Goal: Task Accomplishment & Management: Manage account settings

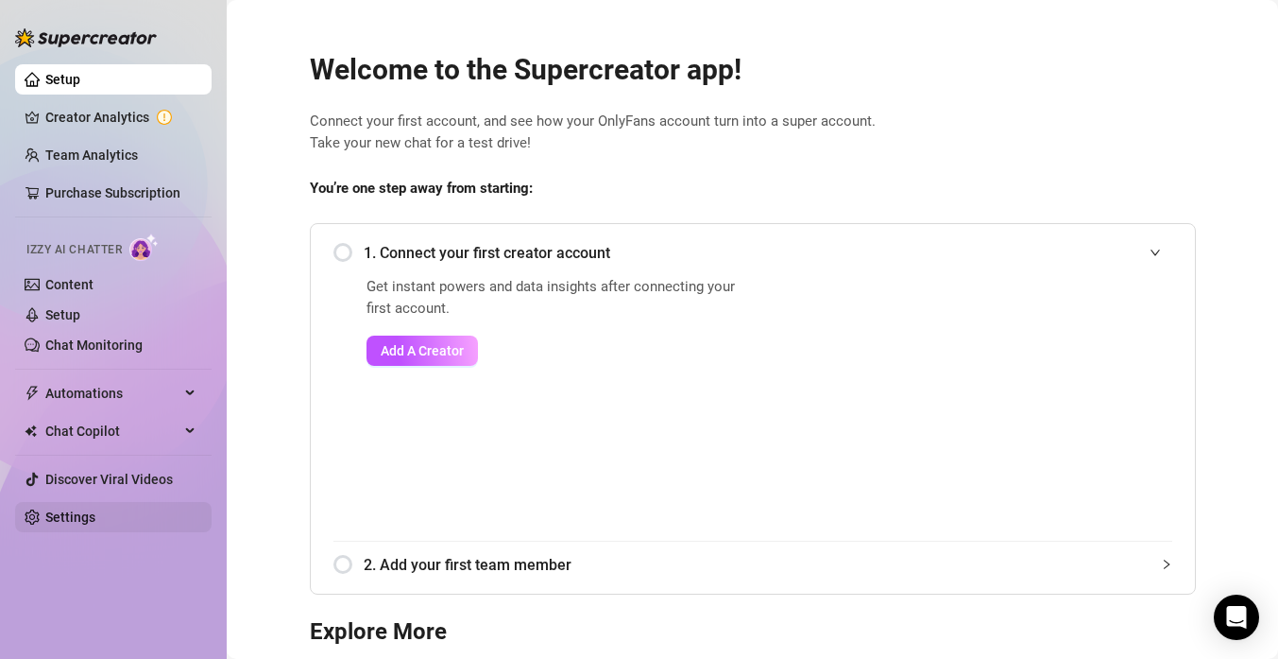
click at [82, 512] on link "Settings" at bounding box center [70, 516] width 50 height 15
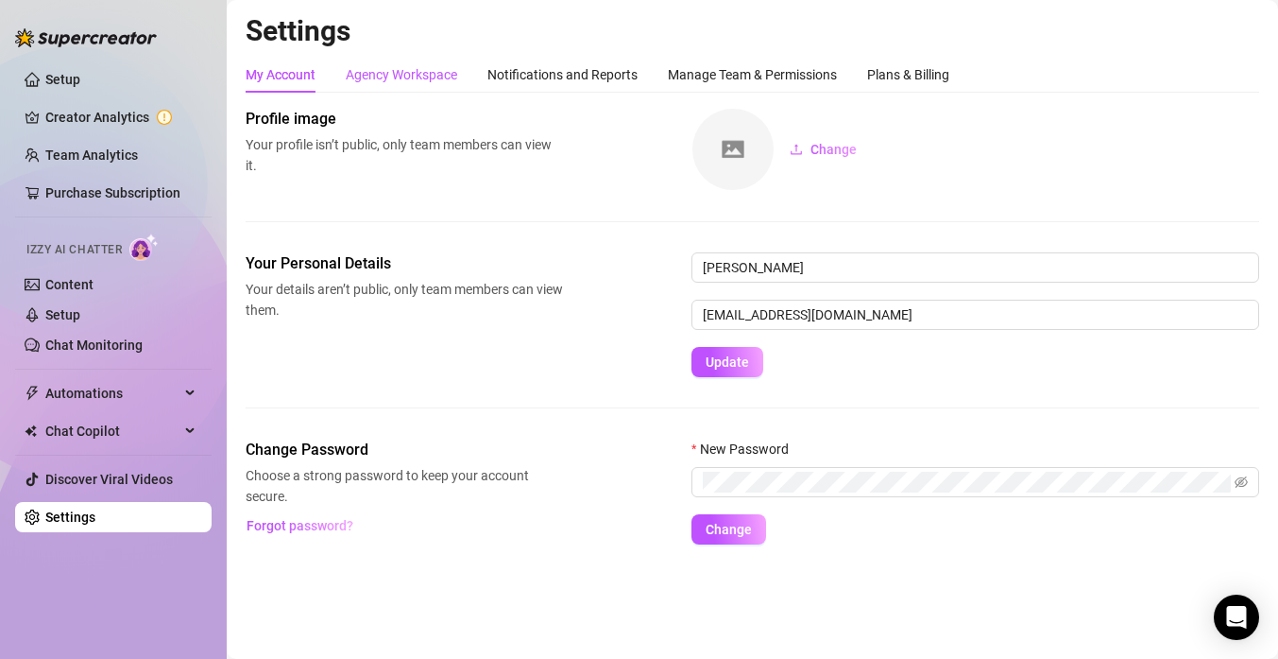
click at [412, 82] on div "Agency Workspace" at bounding box center [401, 74] width 111 height 21
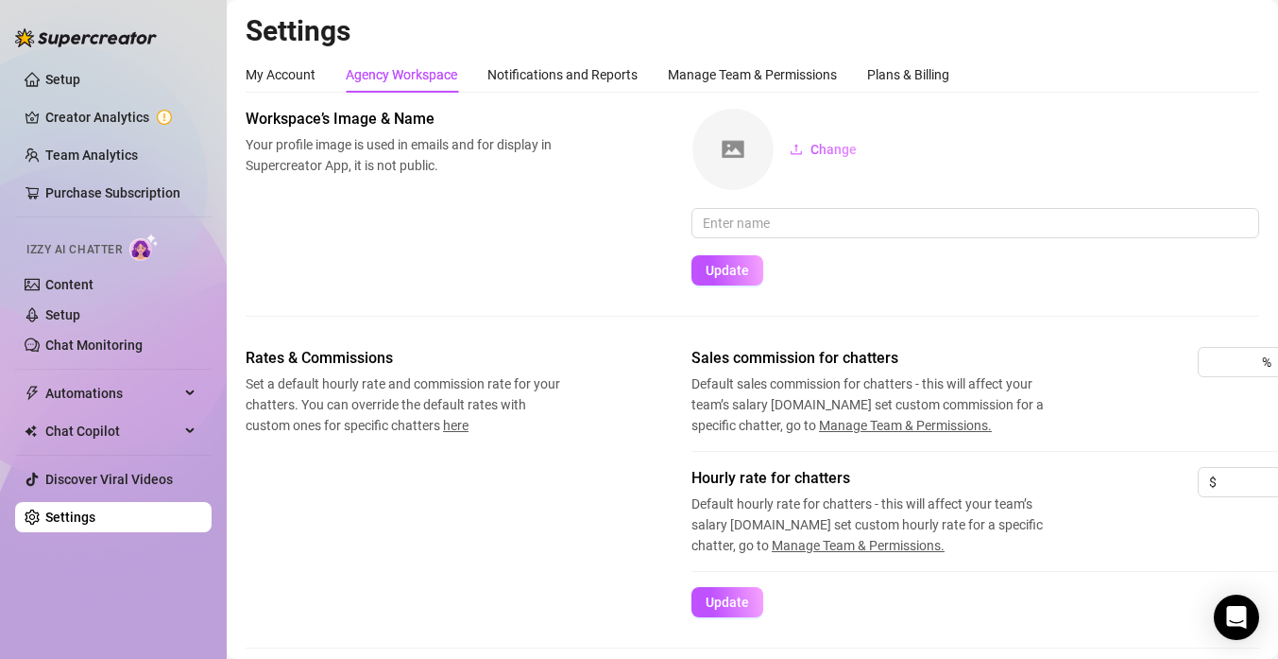
click at [410, 74] on div "Agency Workspace" at bounding box center [401, 74] width 111 height 21
click at [705, 69] on div "Manage Team & Permissions" at bounding box center [752, 74] width 169 height 21
click at [509, 74] on div "Notifications and Reports" at bounding box center [563, 74] width 150 height 21
click at [384, 75] on div "Agency Workspace" at bounding box center [401, 74] width 111 height 21
click at [65, 79] on link "Setup" at bounding box center [62, 79] width 35 height 15
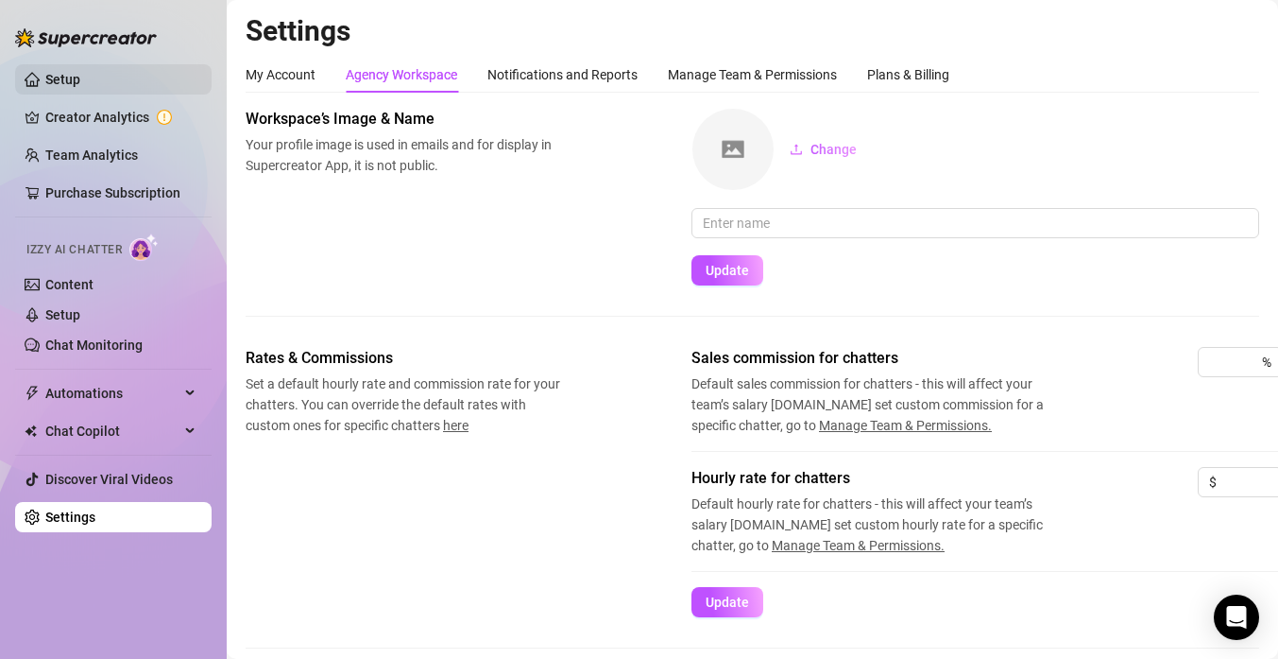
click at [62, 78] on link "Setup" at bounding box center [62, 79] width 35 height 15
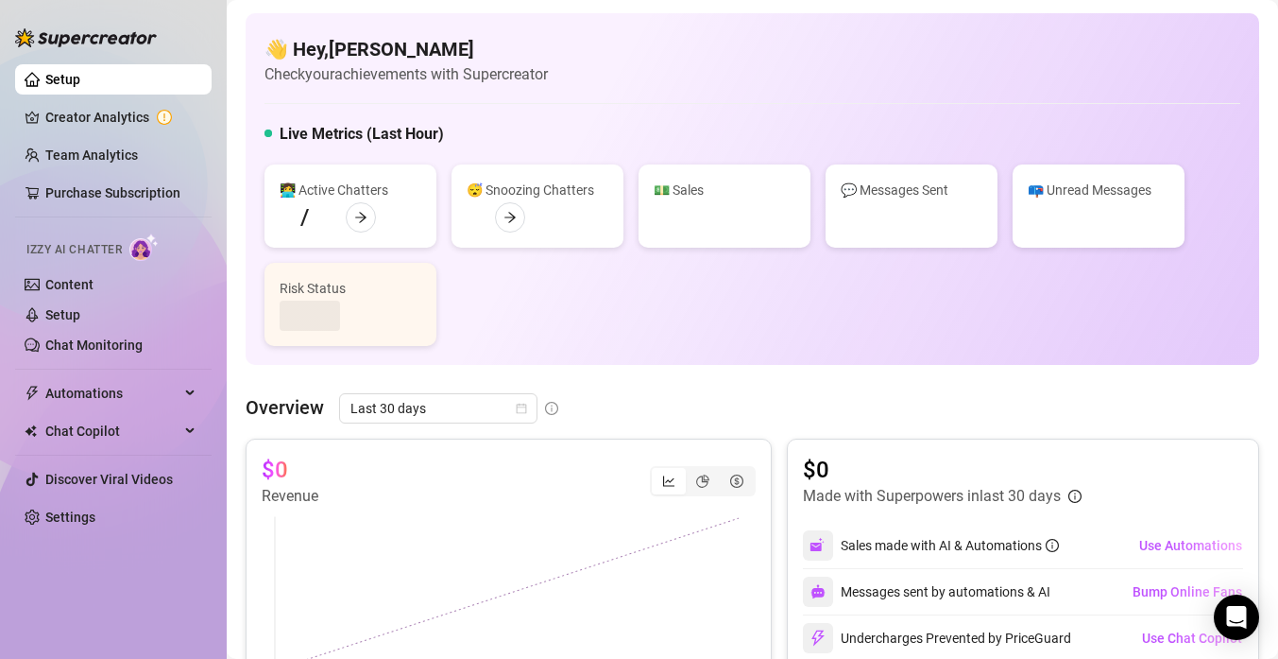
click at [62, 78] on link "Setup" at bounding box center [62, 79] width 35 height 15
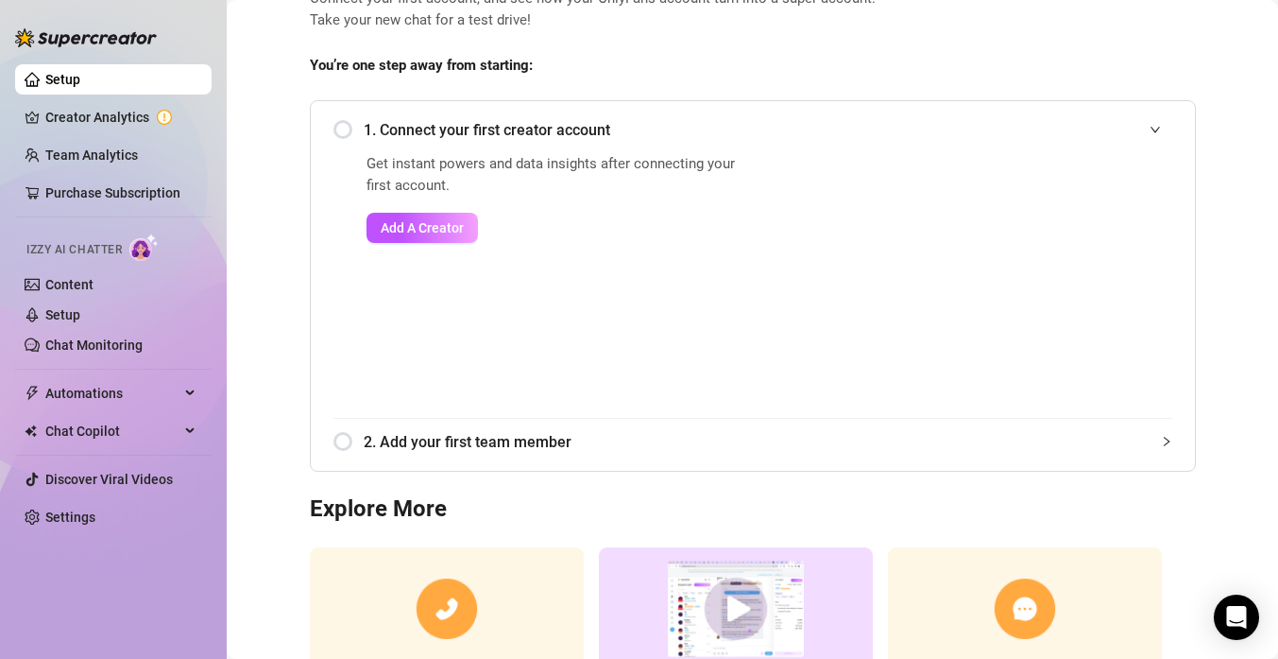
scroll to position [86, 0]
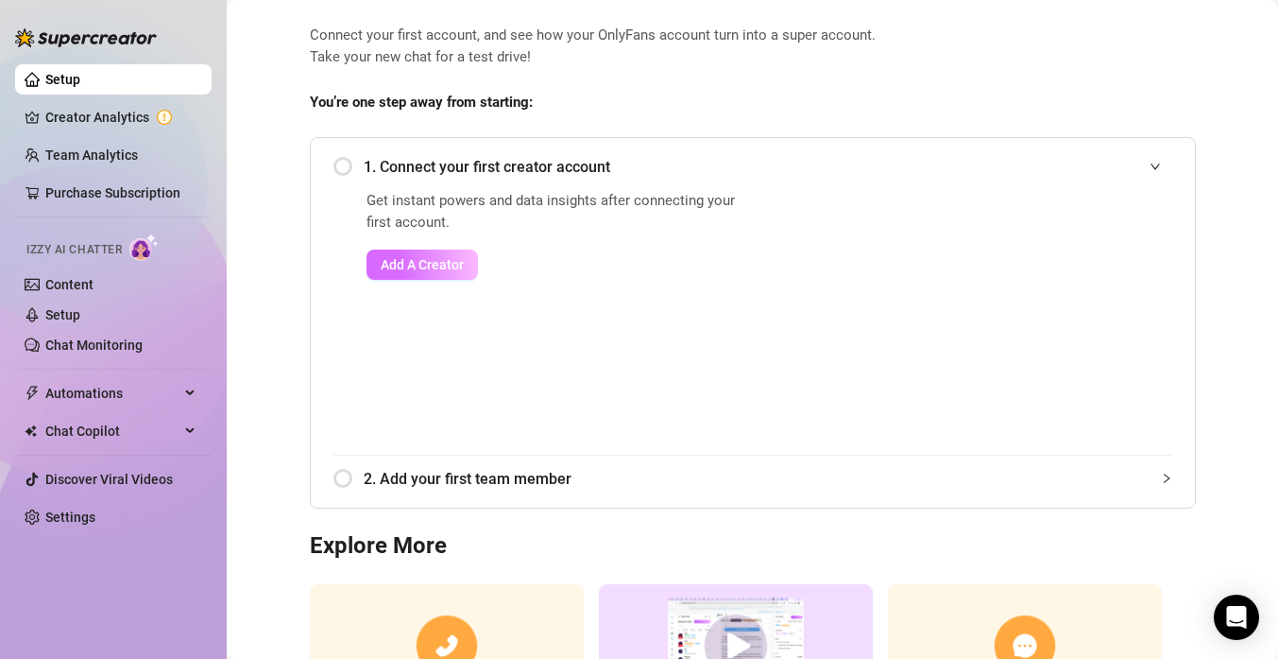
click at [403, 267] on span "Add A Creator" at bounding box center [422, 264] width 83 height 15
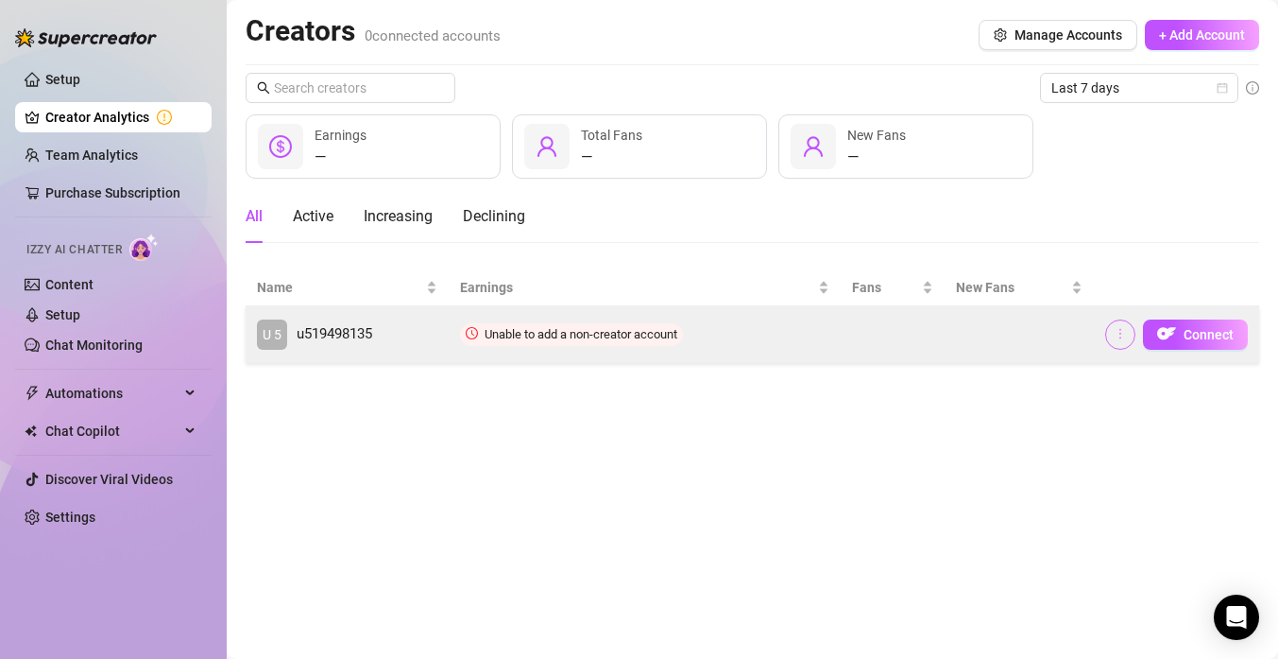
click at [1122, 329] on icon "more" at bounding box center [1120, 333] width 13 height 13
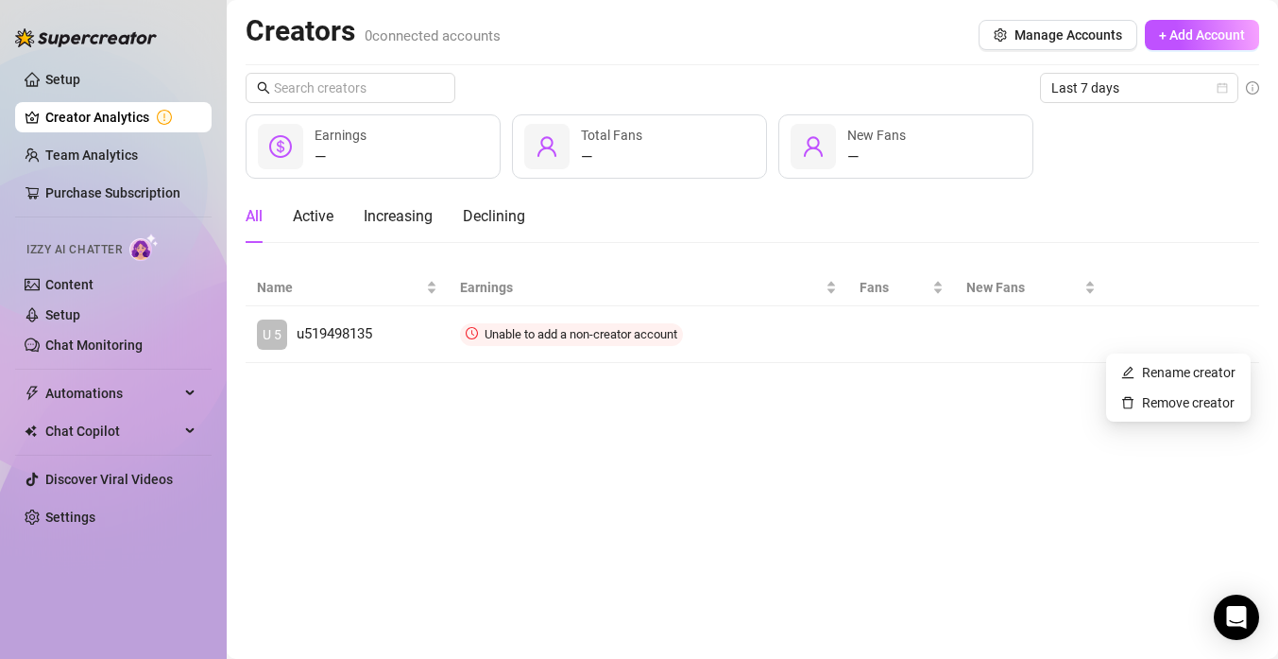
click at [846, 427] on main "Creators 0 connected accounts Manage Accounts + Add Account Last 7 days — Earni…" at bounding box center [753, 329] width 1052 height 659
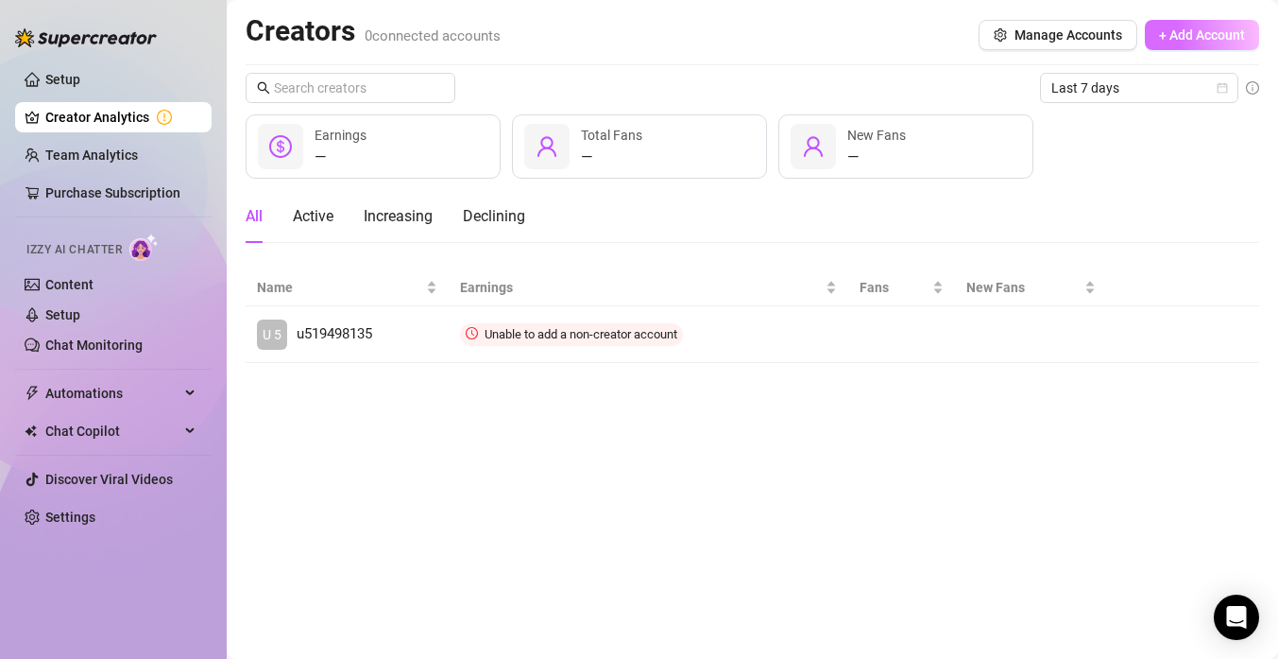
click at [1183, 35] on span "+ Add Account" at bounding box center [1202, 34] width 86 height 15
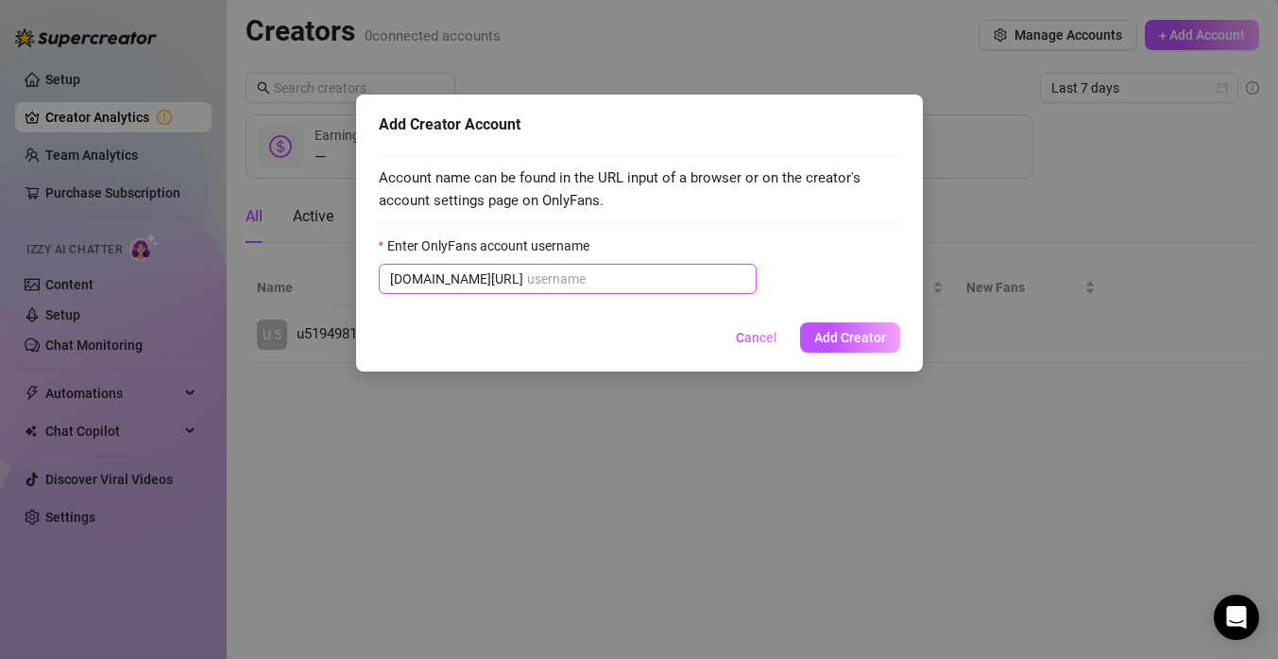
click at [541, 280] on input "Enter OnlyFans account username" at bounding box center [636, 278] width 218 height 21
paste input "https://console.supercreator.app/invite?code=mWXDcTzV7QP21bvqg9zBsGEyu7P2&works…"
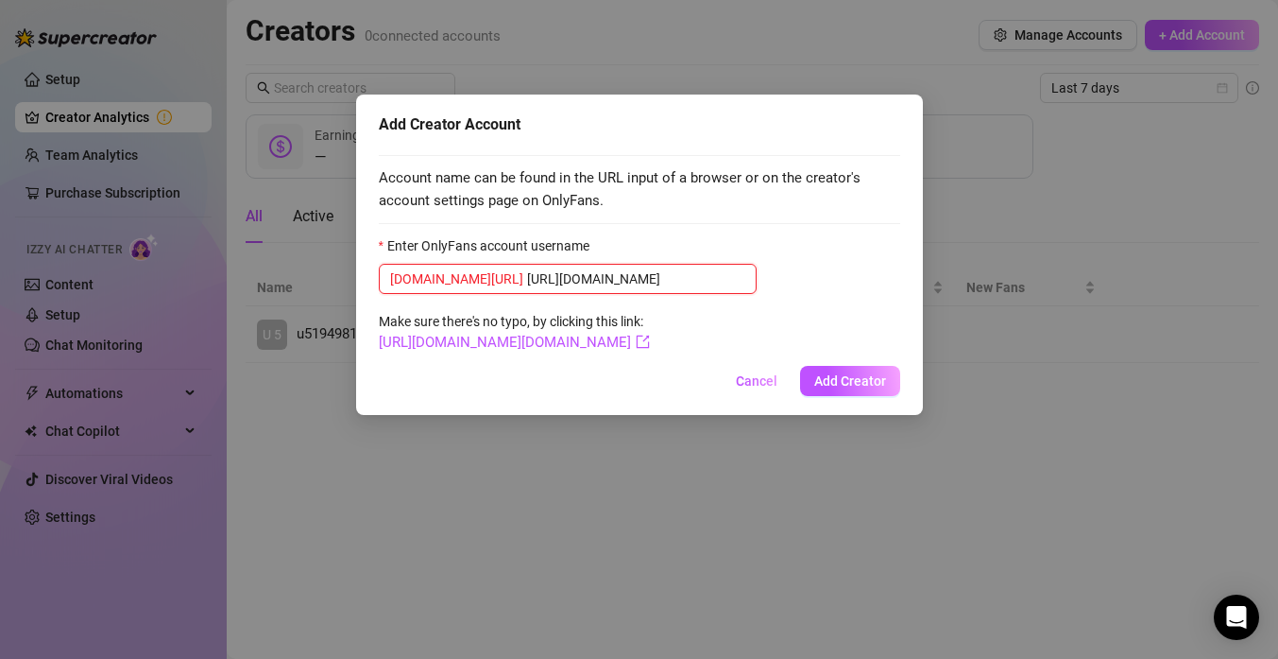
scroll to position [0, 411]
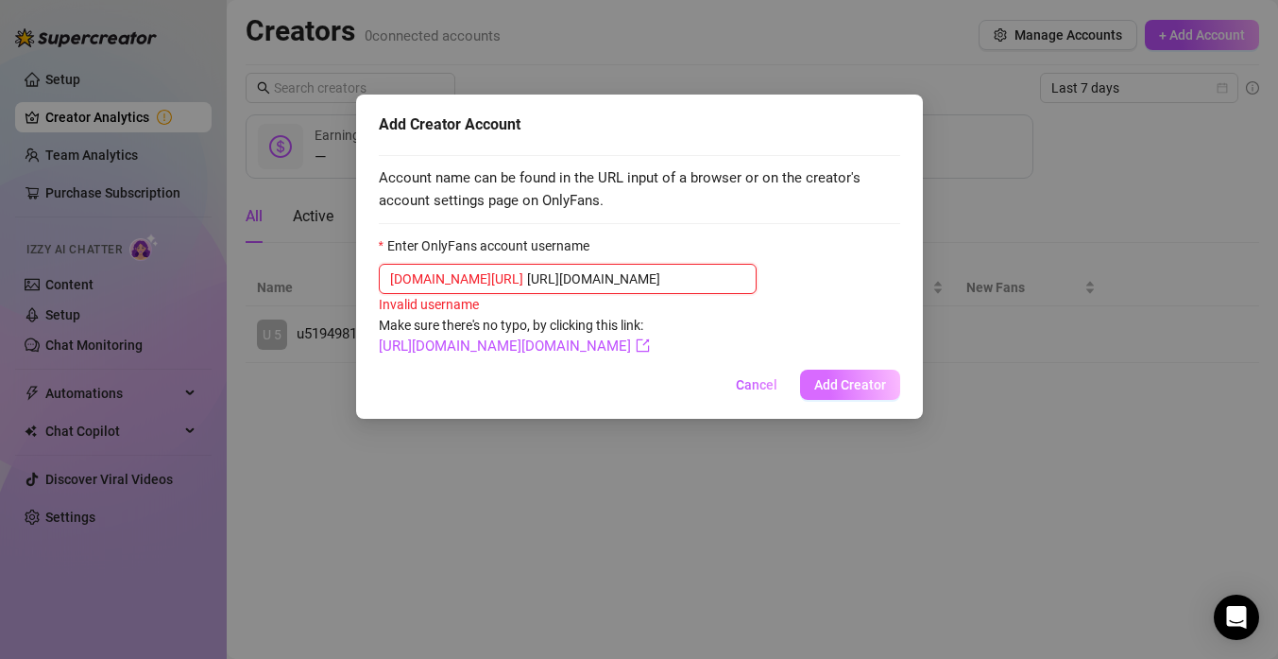
type input "https://console.supercreator.app/invite?code=mWXDcTzV7QP21bvqg9zBsGEyu7P2&works…"
click at [847, 392] on span "Add Creator" at bounding box center [850, 384] width 72 height 15
click at [853, 392] on span "Add Creator" at bounding box center [850, 384] width 72 height 15
click at [570, 279] on input "https://console.supercreator.app/invite?code=mWXDcTzV7QP21bvqg9zBsGEyu7P2&works…" at bounding box center [636, 278] width 218 height 21
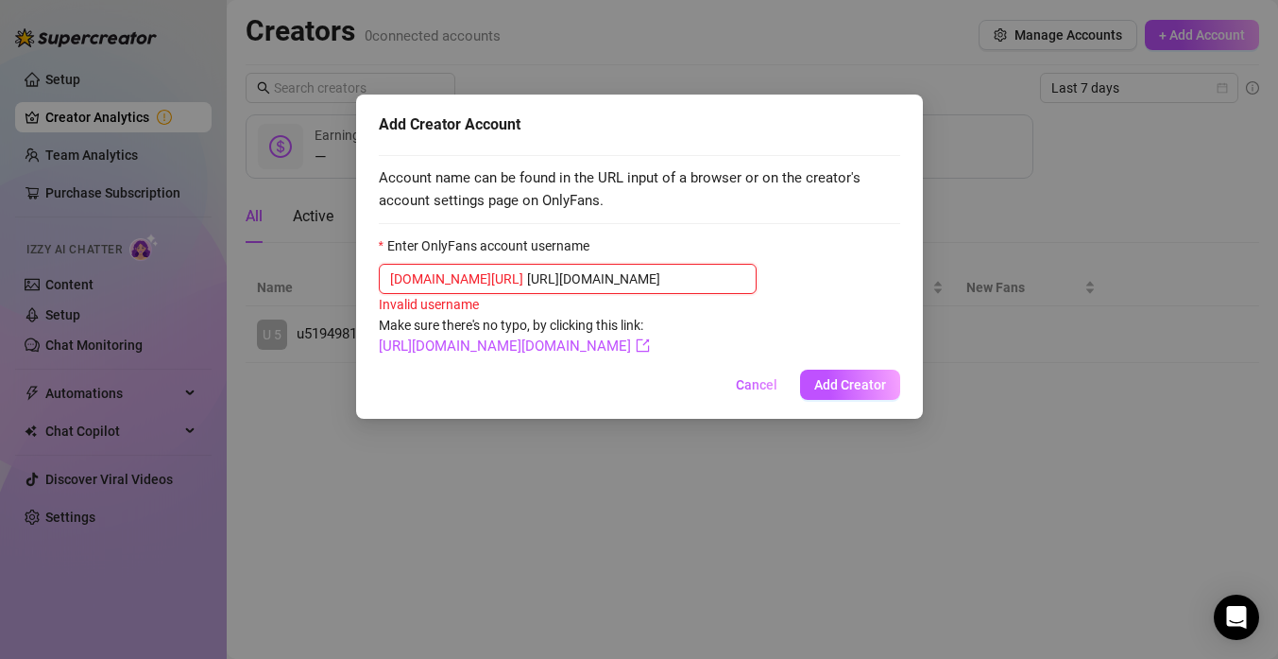
click at [570, 279] on input "https://console.supercreator.app/invite?code=mWXDcTzV7QP21bvqg9zBsGEyu7P2&works…" at bounding box center [636, 278] width 218 height 21
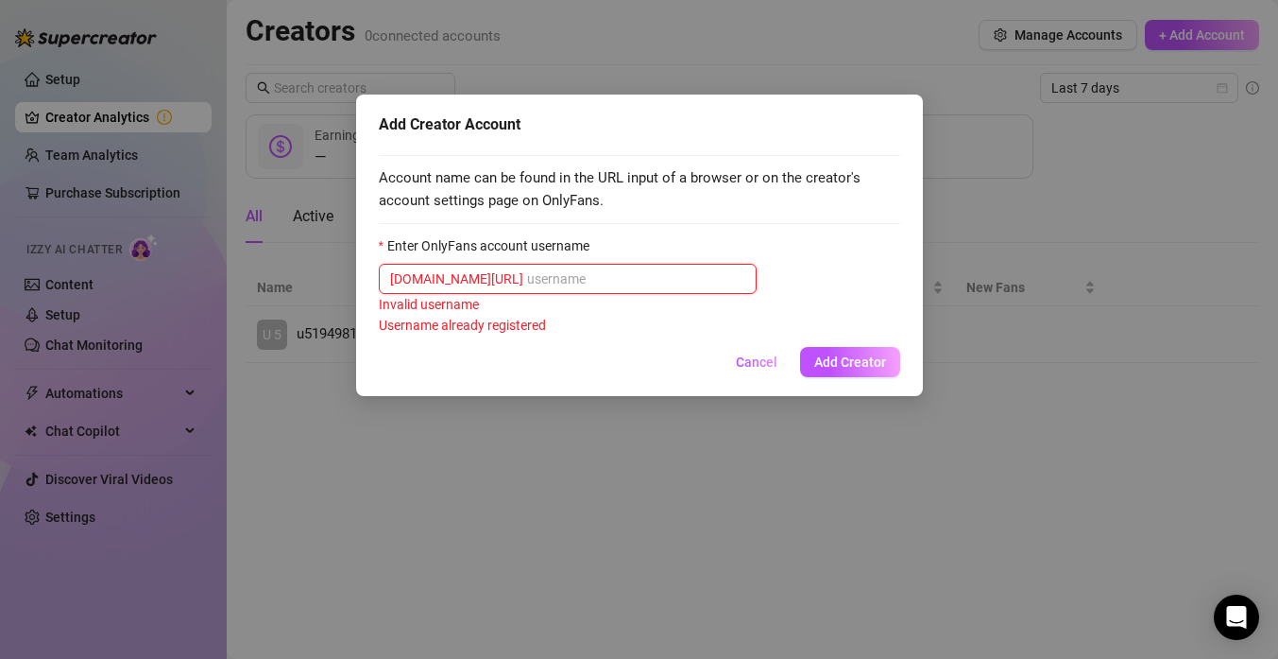
click at [527, 281] on input "Enter OnlyFans account username" at bounding box center [636, 278] width 218 height 21
paste input "https://console.supercreator.app/invite?code=mWXDcTzV7QP21bvqg9zBsGEyu7P2&works…"
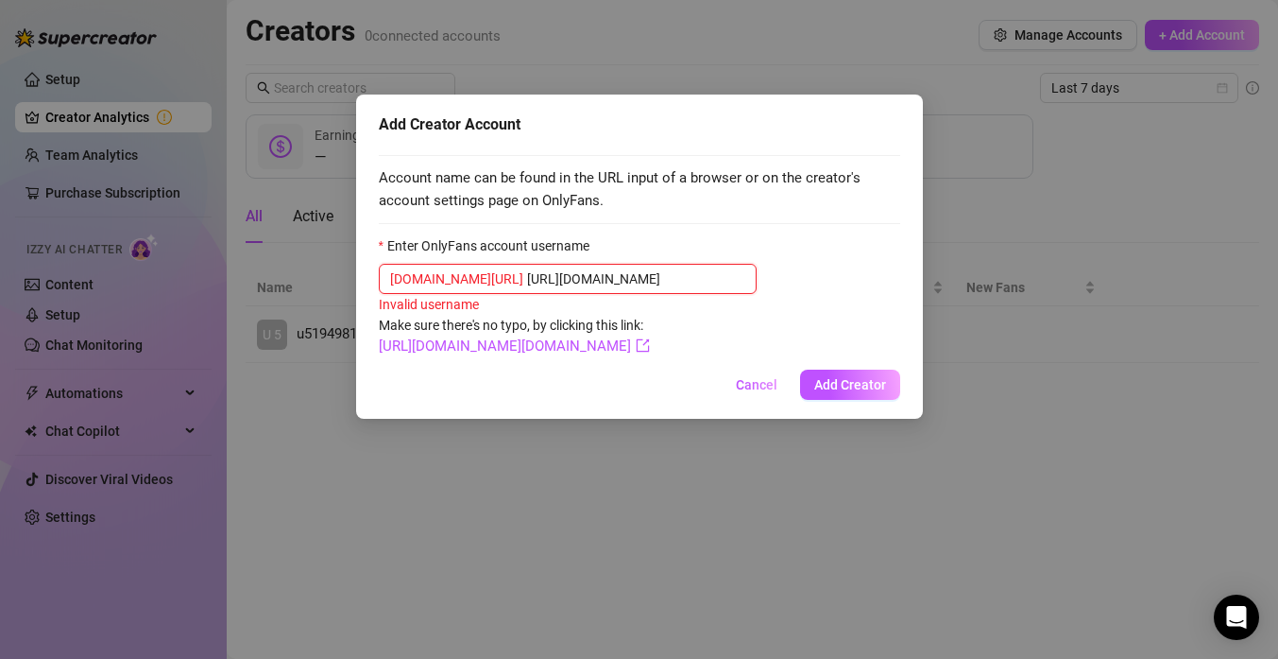
scroll to position [0, 411]
click at [687, 279] on input "https://console.supercreator.app/invite?code=mWXDcTzV7QP21bvqg9zBsGEyu7P2&works…" at bounding box center [636, 278] width 218 height 21
type input "https://console.supercreator.app/invite?code=mWXDcTzV7QP21bvqg9zBsGEyu7P2&works…"
click at [763, 392] on span "Cancel" at bounding box center [757, 384] width 42 height 15
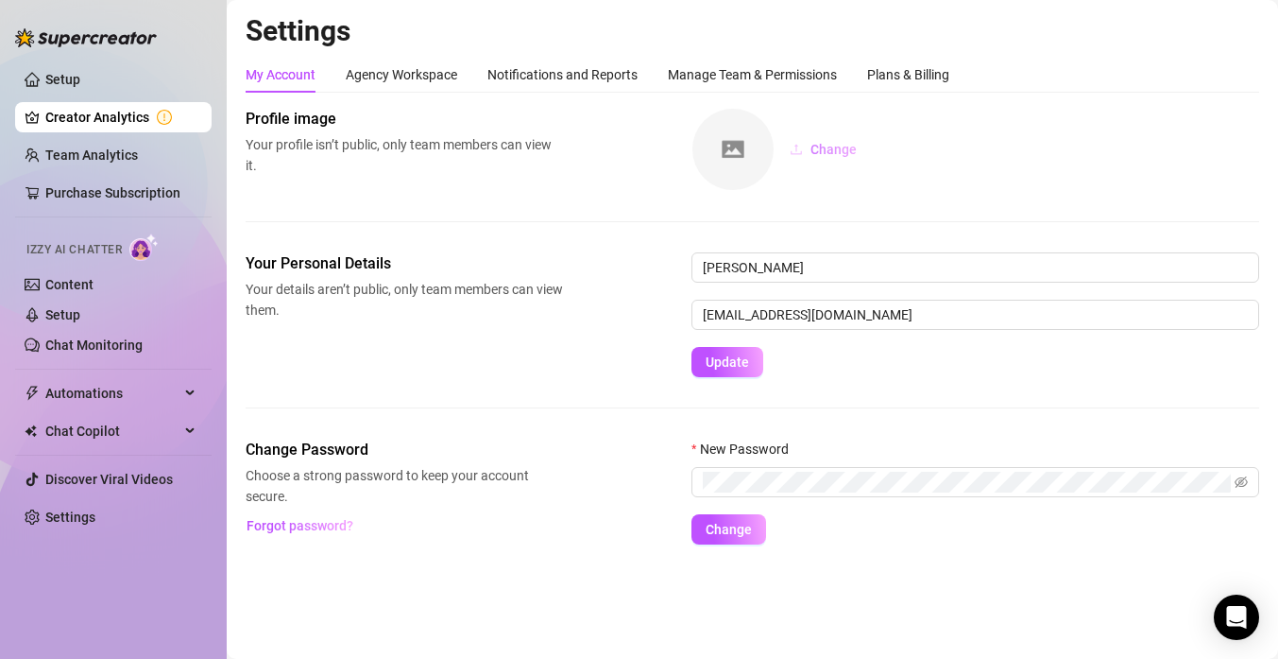
click at [815, 149] on span "Change" at bounding box center [834, 149] width 46 height 15
click at [716, 163] on img at bounding box center [733, 149] width 81 height 81
click at [814, 152] on span "Change" at bounding box center [834, 149] width 46 height 15
click at [878, 194] on div "Profile image Your profile isn’t public, only team members can view it. Change" at bounding box center [753, 180] width 1014 height 145
click at [73, 277] on link "Content" at bounding box center [69, 284] width 48 height 15
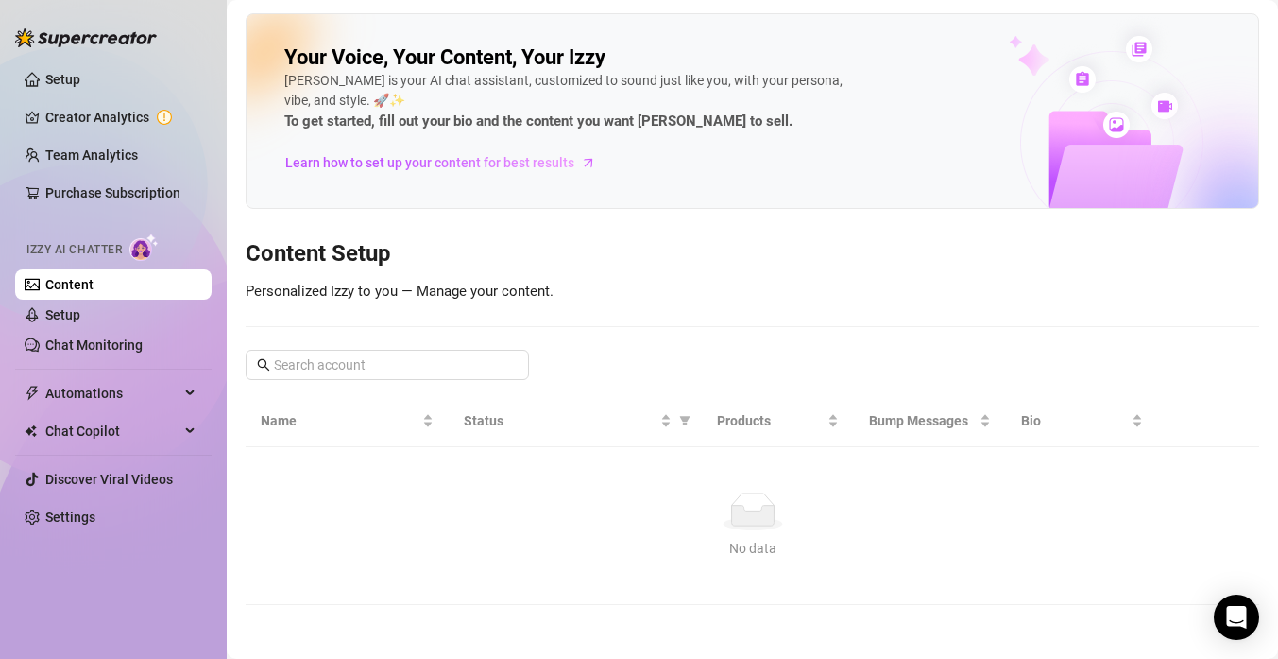
click at [83, 248] on span "Izzy AI Chatter" at bounding box center [73, 250] width 95 height 18
click at [72, 319] on link "Setup" at bounding box center [62, 314] width 35 height 15
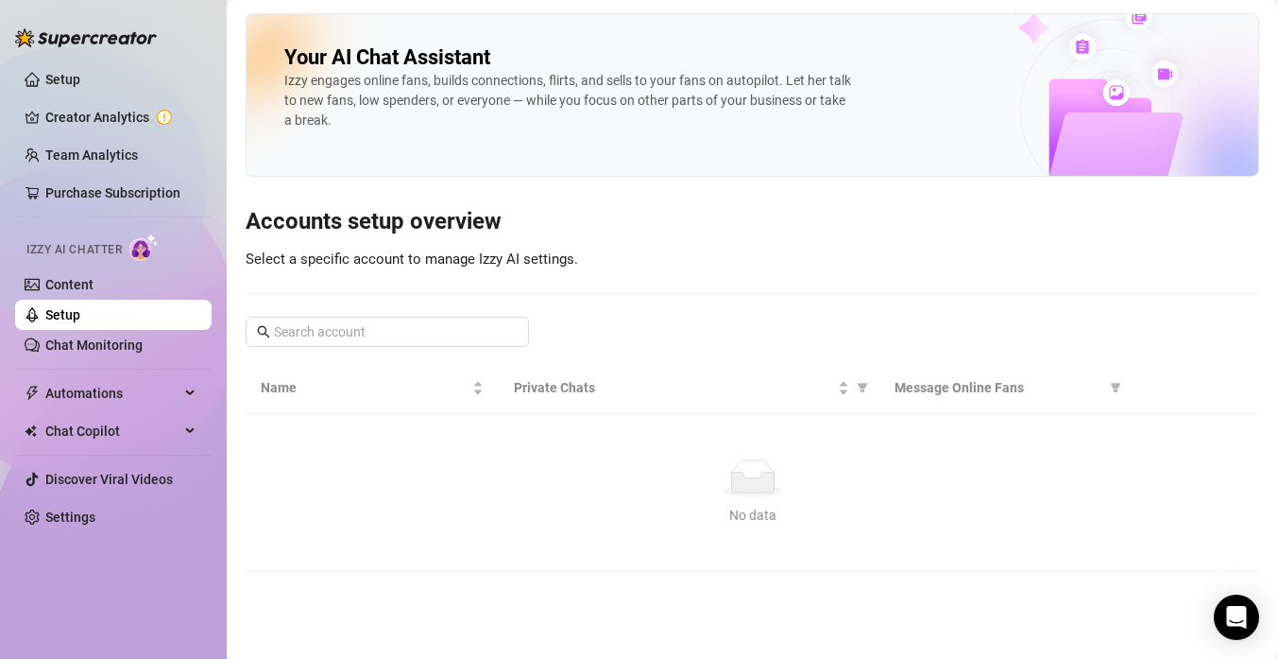
click at [70, 320] on link "Setup" at bounding box center [62, 314] width 35 height 15
click at [74, 351] on link "Chat Monitoring" at bounding box center [93, 344] width 97 height 15
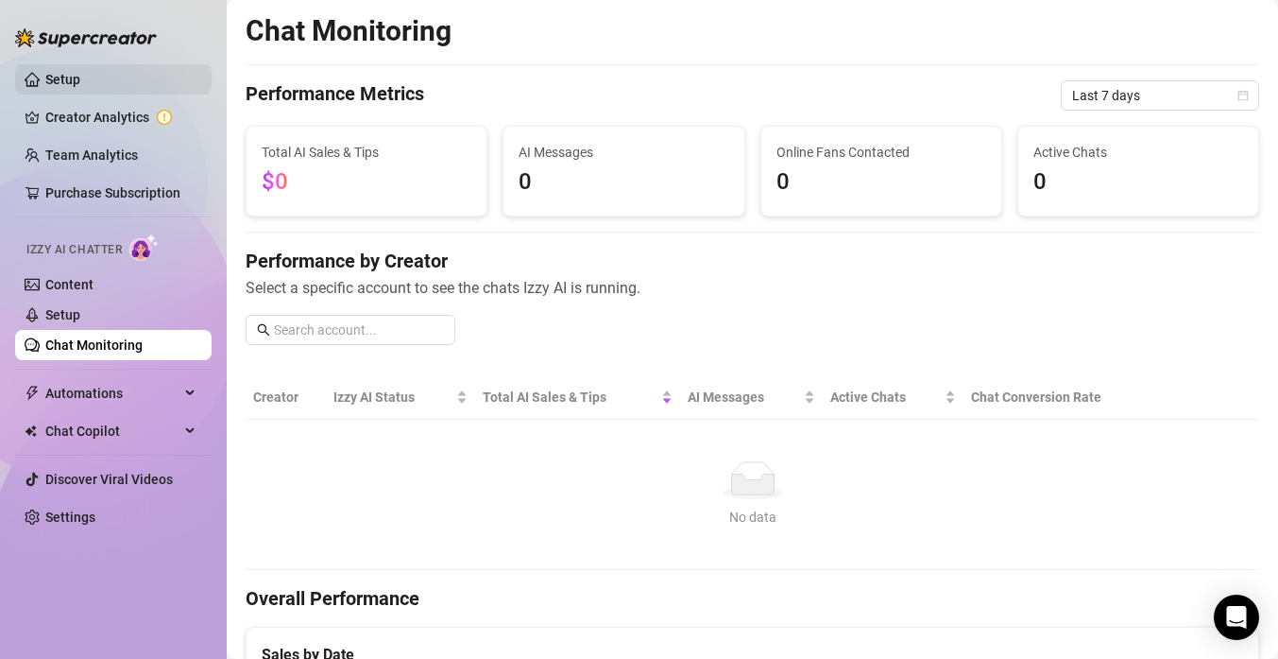
click at [75, 73] on link "Setup" at bounding box center [62, 79] width 35 height 15
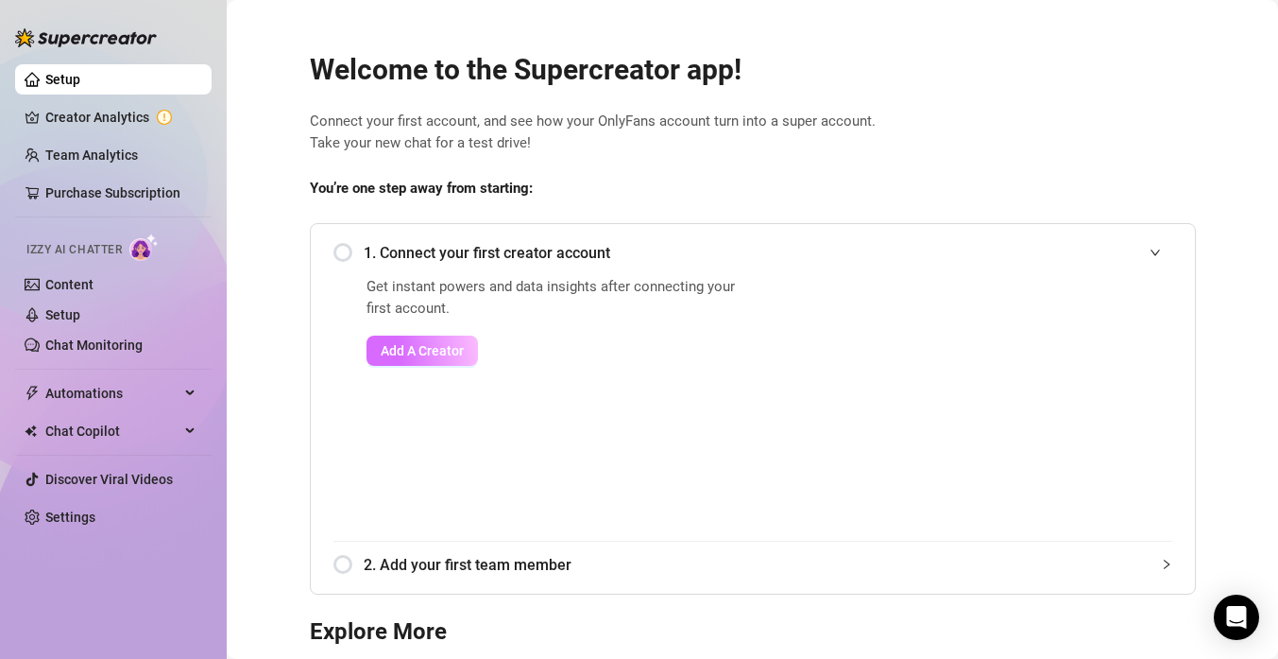
click at [439, 359] on button "Add A Creator" at bounding box center [422, 350] width 111 height 30
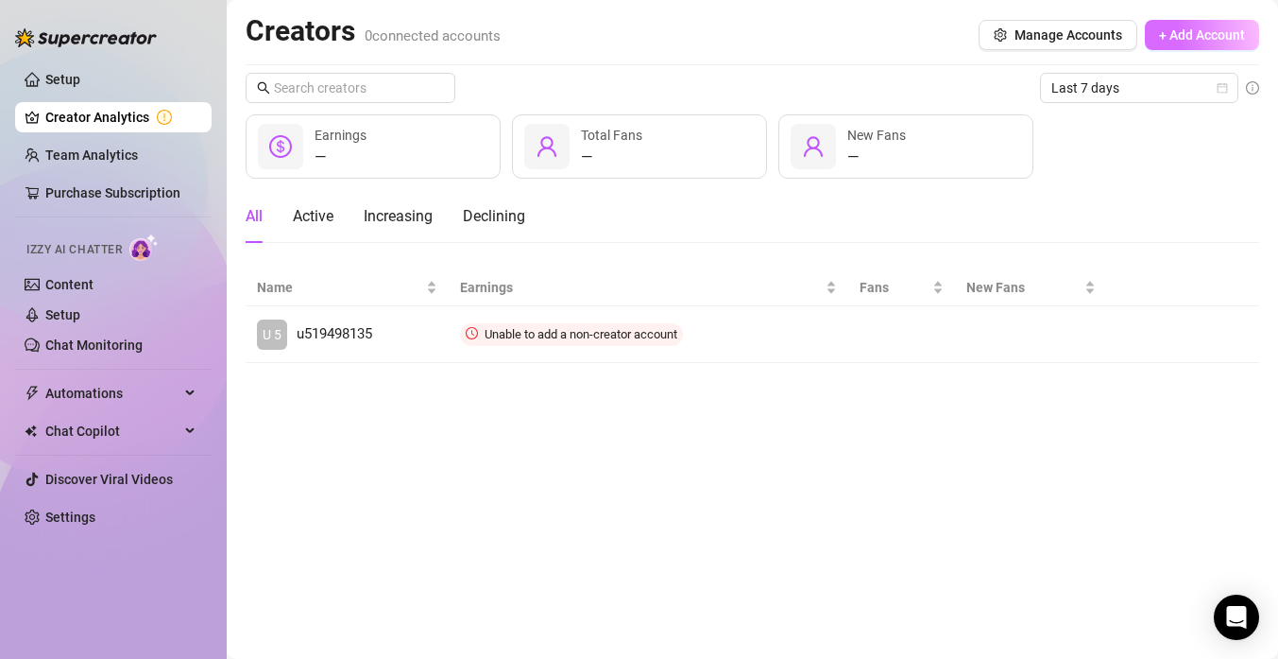
click at [1173, 33] on span "+ Add Account" at bounding box center [1202, 34] width 86 height 15
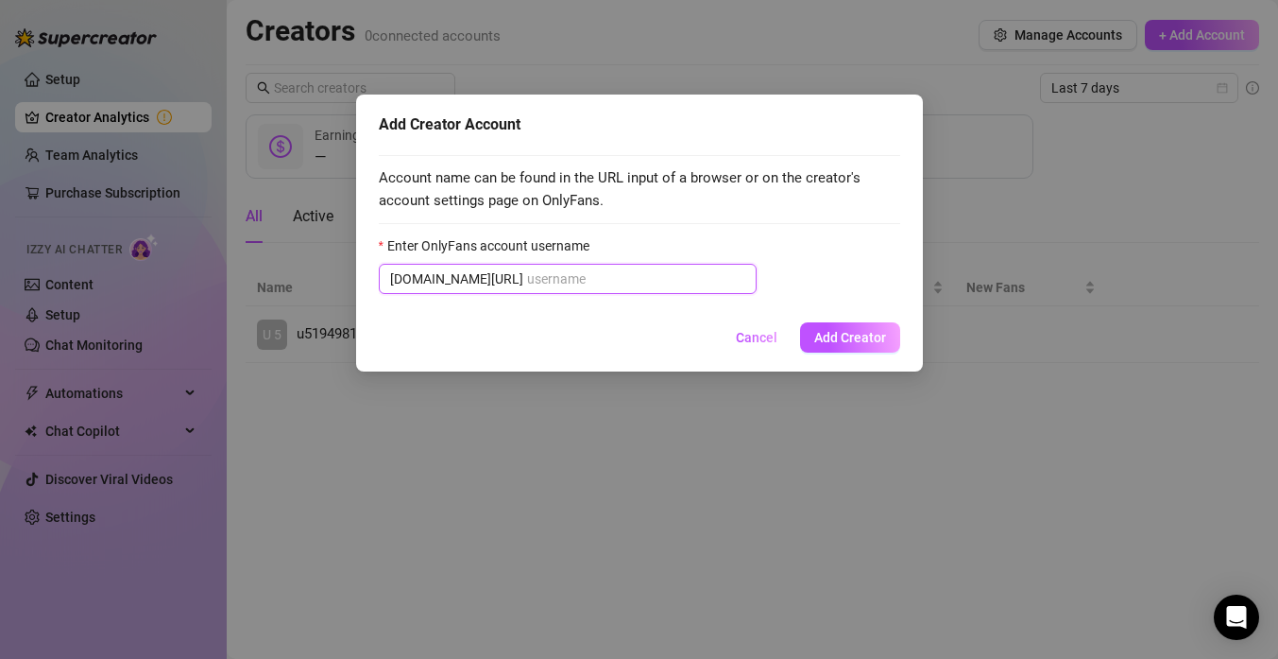
paste input "https://console.supercreator.app/invite?code=mWXDcTzV7QP21bvqg9zBsGEyu7P2&works…"
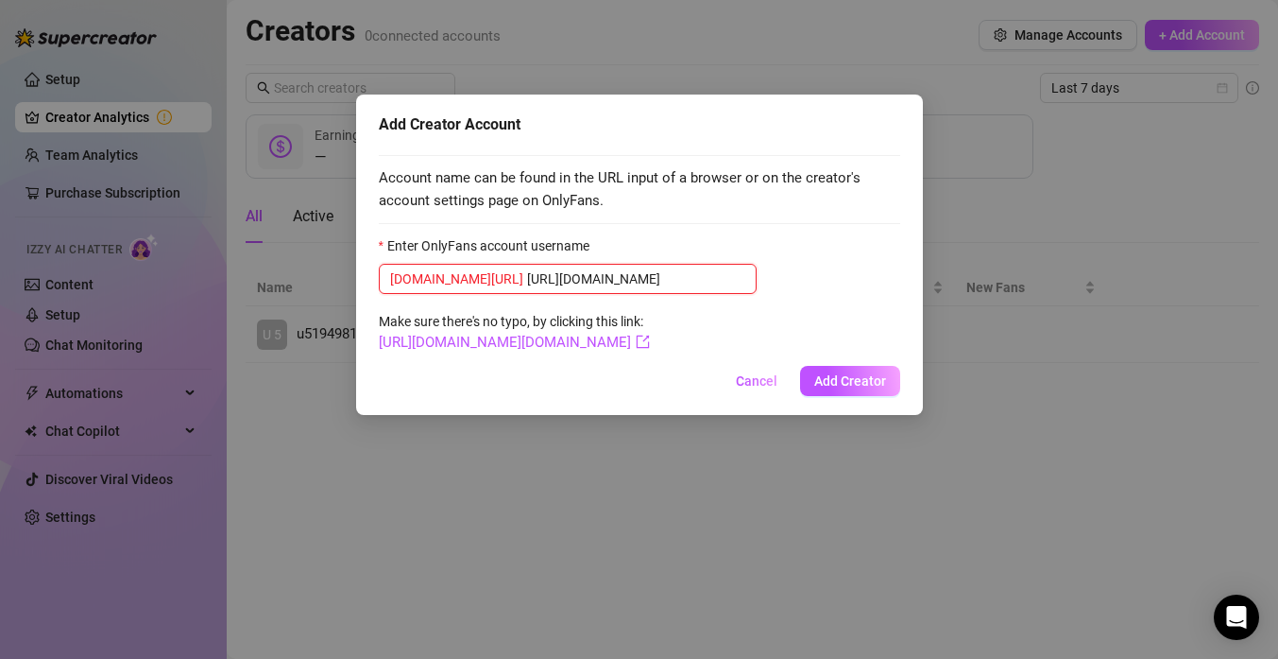
scroll to position [0, 411]
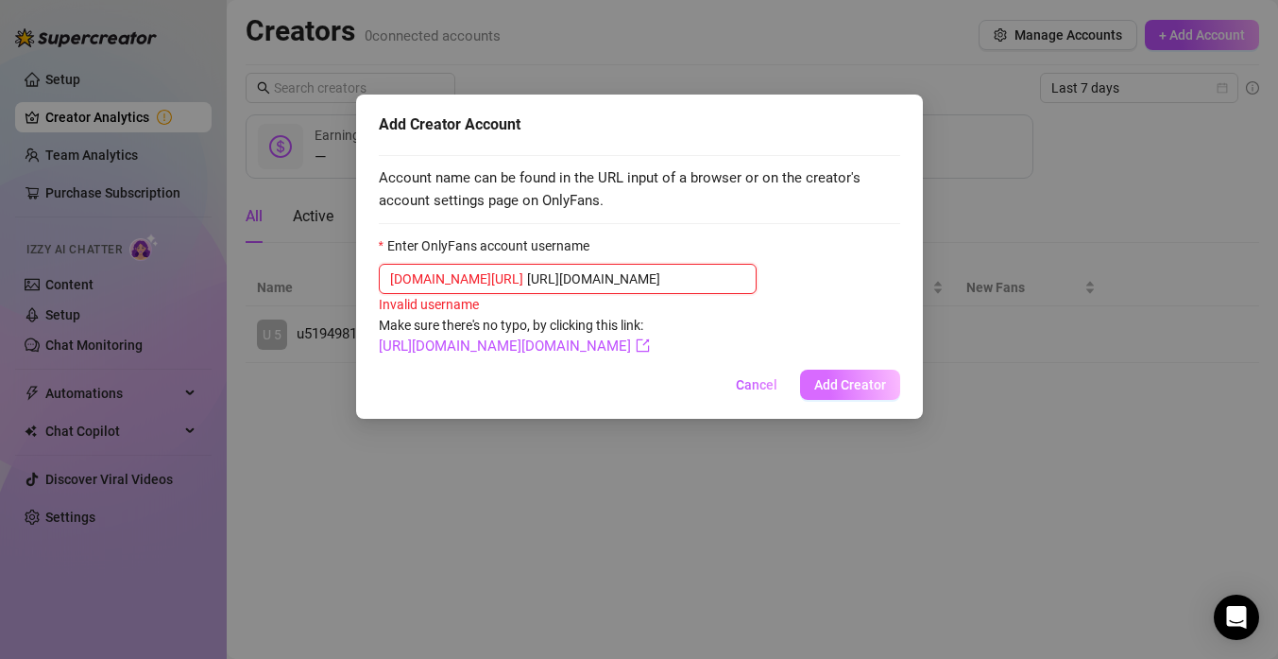
type input "https://console.supercreator.app/invite?code=mWXDcTzV7QP21bvqg9zBsGEyu7P2&works…"
click at [864, 392] on span "Add Creator" at bounding box center [850, 384] width 72 height 15
click at [839, 392] on span "Add Creator" at bounding box center [850, 384] width 72 height 15
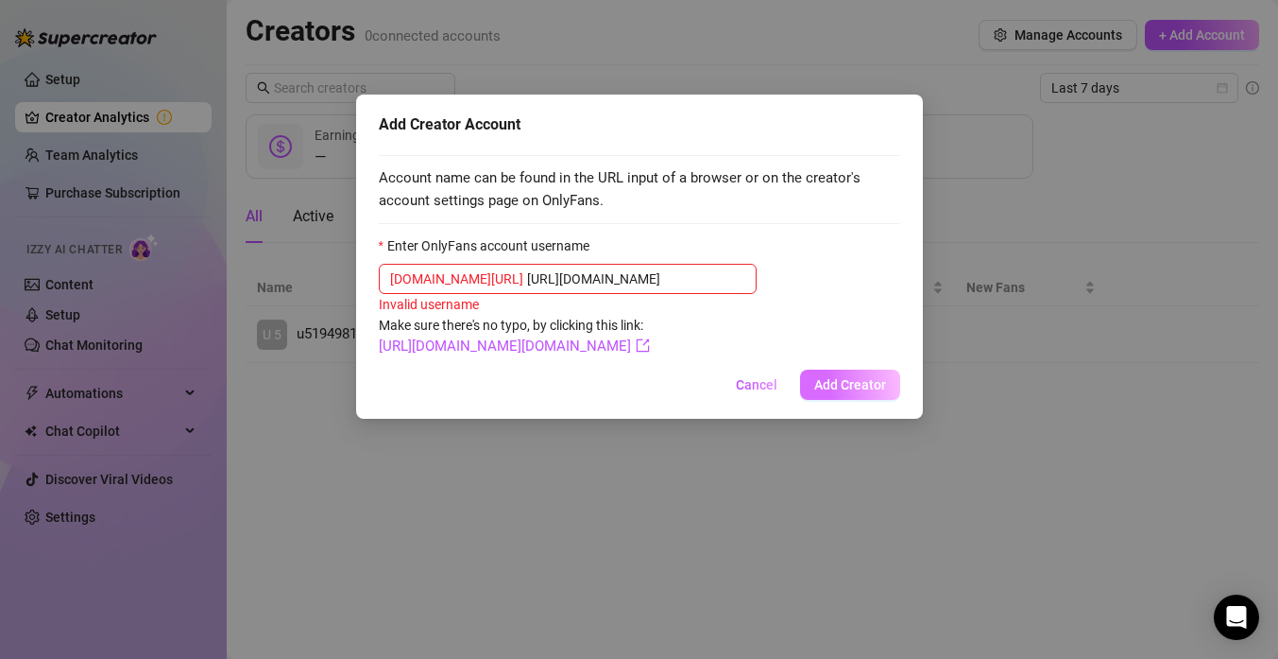
click at [839, 392] on span "Add Creator" at bounding box center [850, 384] width 72 height 15
click at [859, 392] on span "Add Creator" at bounding box center [850, 384] width 72 height 15
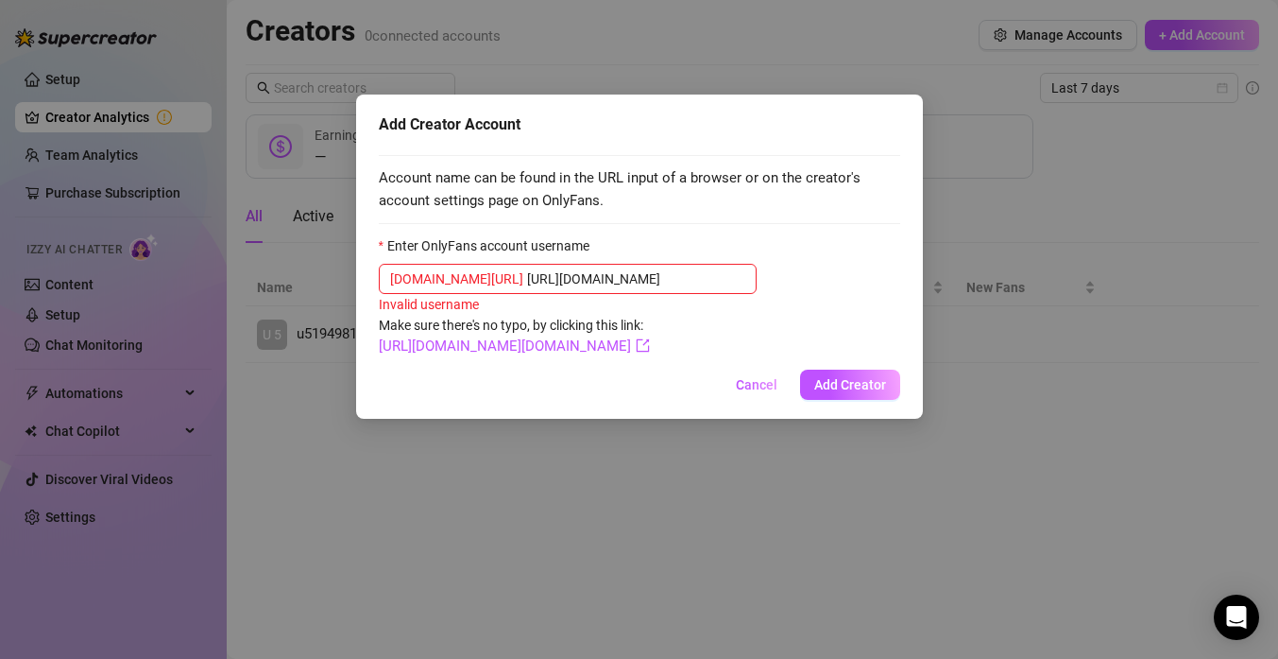
click at [851, 487] on div "Add Creator Account Account name can be found in the URL input of a browser or …" at bounding box center [639, 329] width 1278 height 659
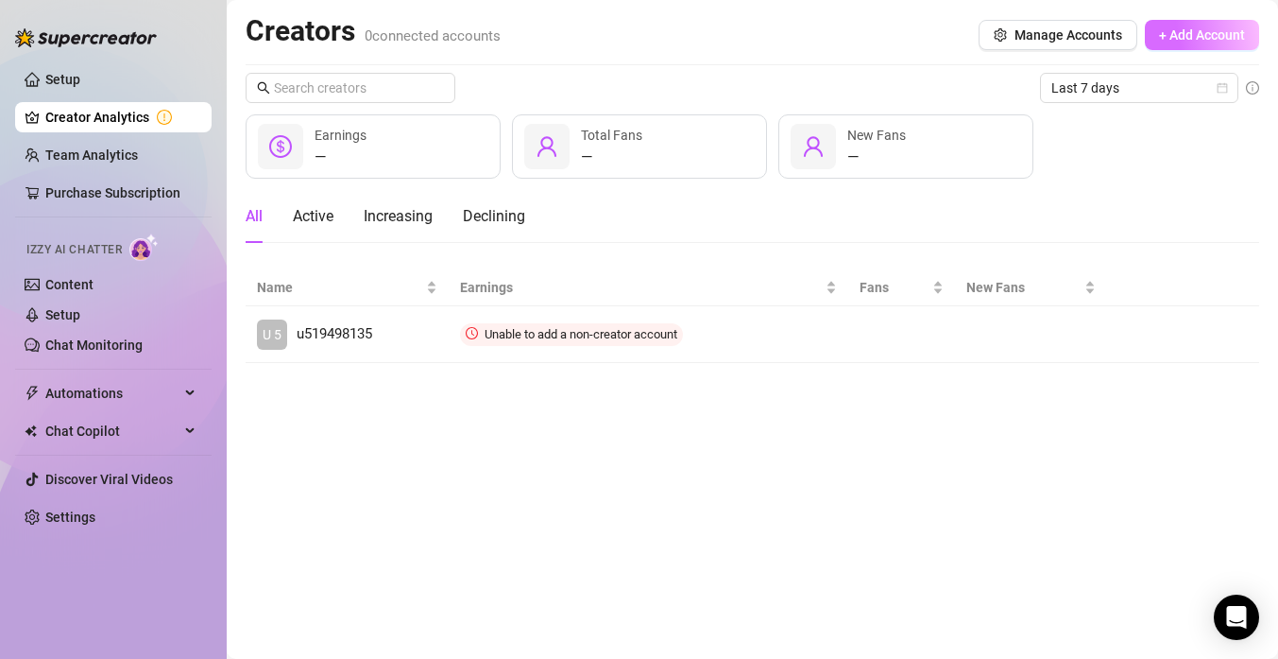
click at [1173, 27] on span "+ Add Account" at bounding box center [1202, 34] width 86 height 15
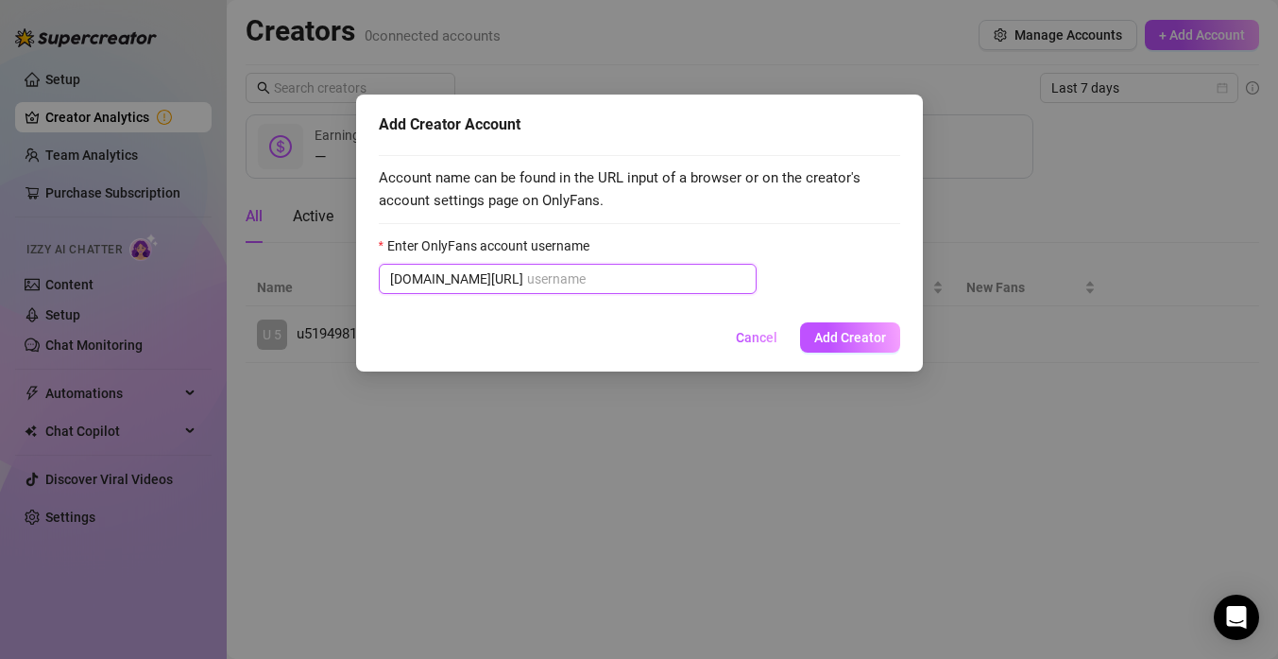
paste input "https://console.supercreator.app/invite?code=mWXDcTzV7QP21bvqg9zBsGEyu7P2&works…"
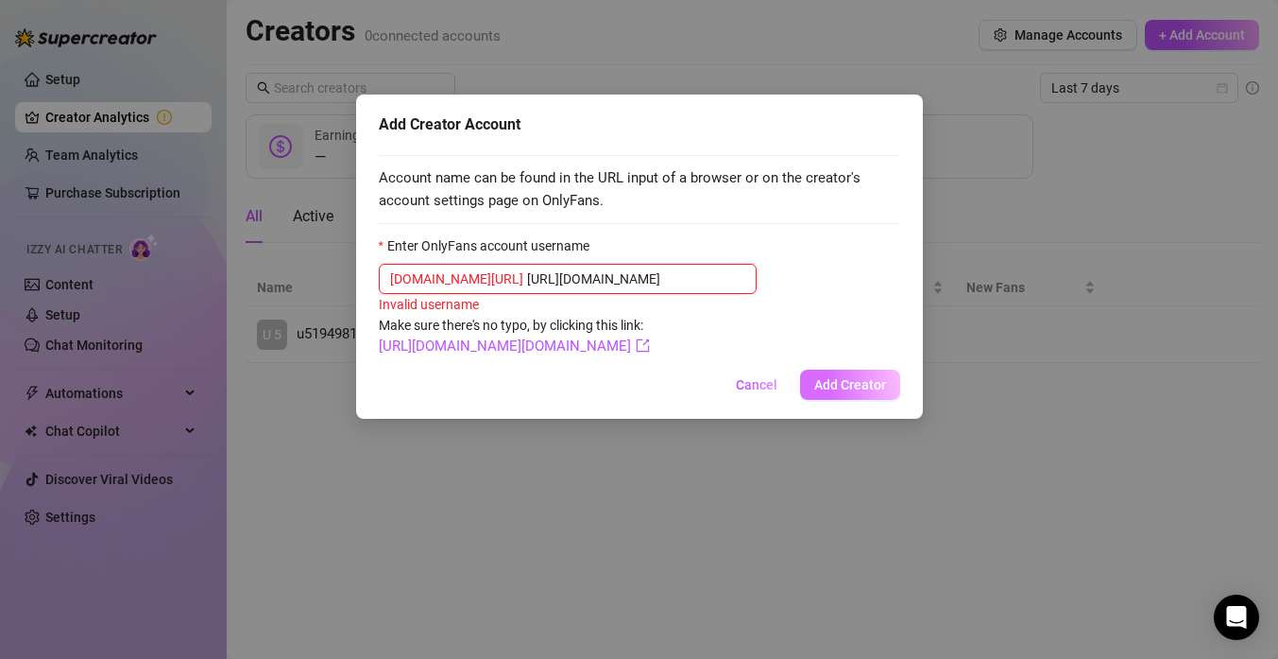
type input "https://console.supercreator.app/invite?code=mWXDcTzV7QP21bvqg9zBsGEyu7P2&works…"
click at [841, 392] on span "Add Creator" at bounding box center [850, 384] width 72 height 15
click at [848, 392] on span "Add Creator" at bounding box center [850, 384] width 72 height 15
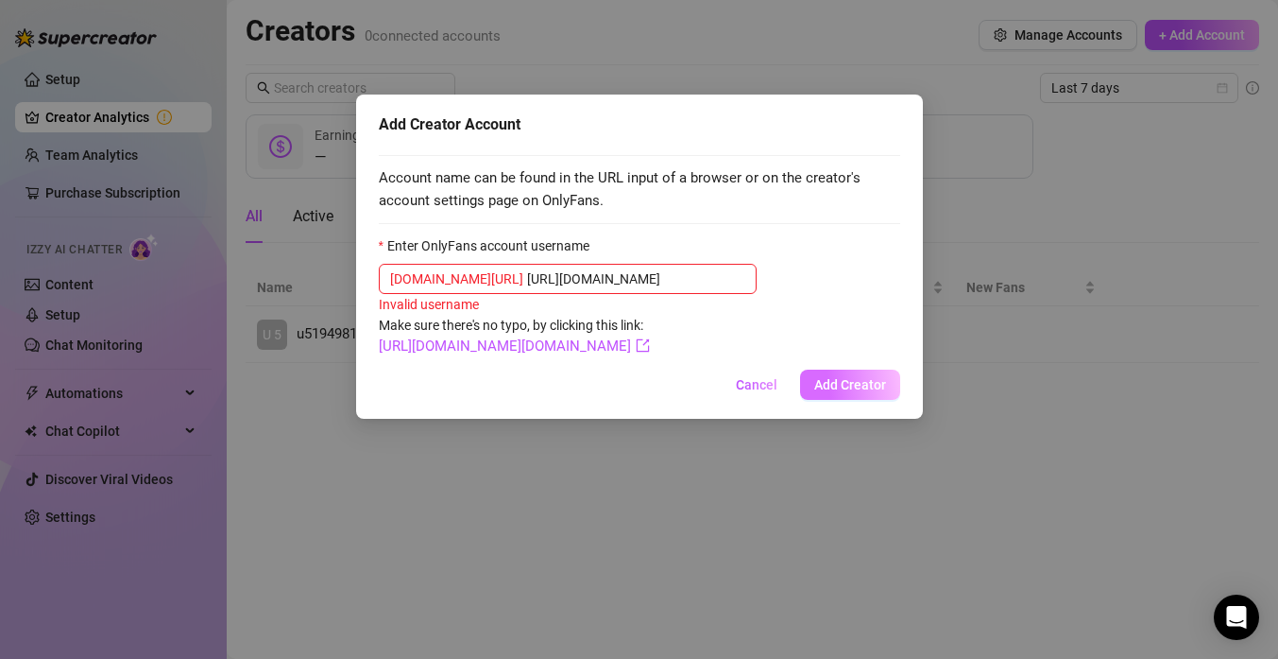
click at [848, 392] on span "Add Creator" at bounding box center [850, 384] width 72 height 15
click at [747, 392] on span "Cancel" at bounding box center [757, 384] width 42 height 15
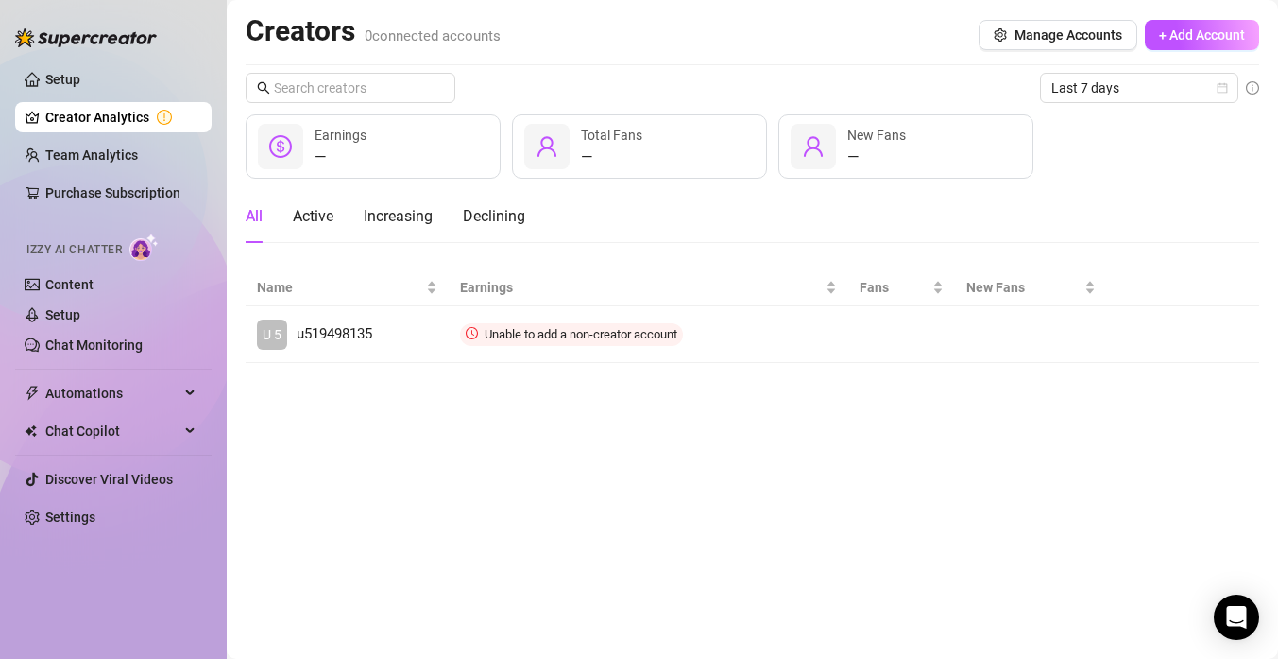
click at [876, 455] on main "Creators 0 connected accounts Manage Accounts + Add Account Last 7 days — Earni…" at bounding box center [753, 329] width 1052 height 659
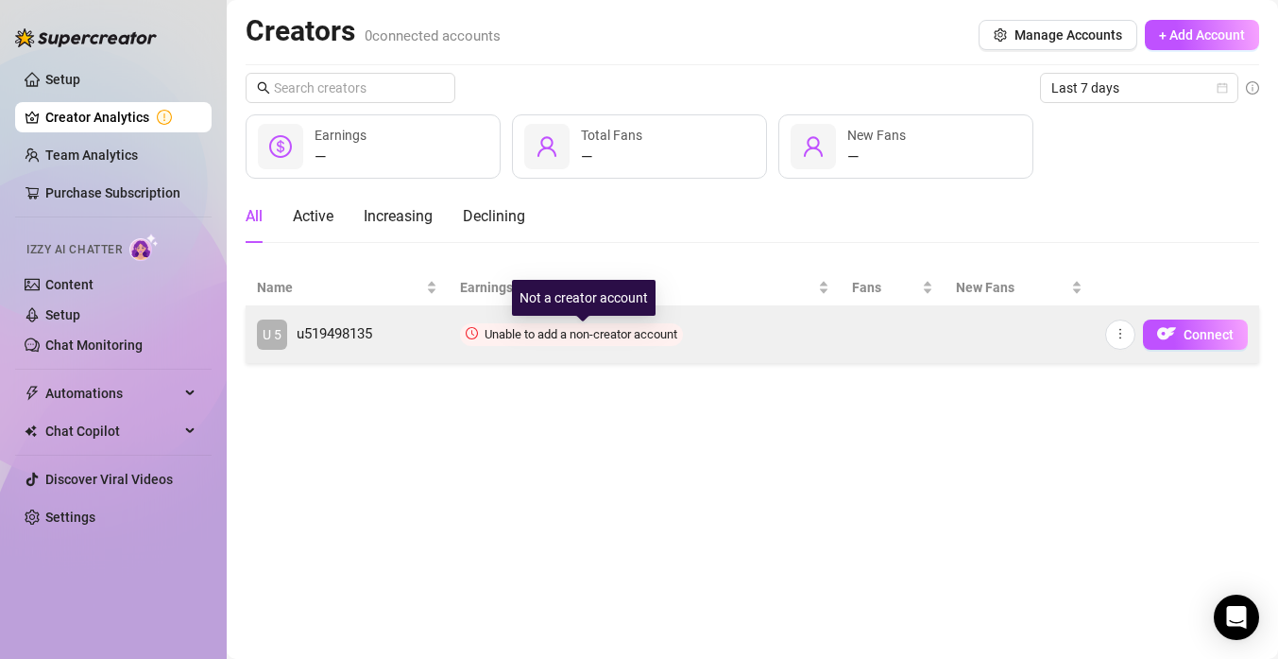
click at [593, 335] on span "Unable to add a non-creator account" at bounding box center [581, 334] width 193 height 14
click at [1127, 326] on button "button" at bounding box center [1120, 334] width 30 height 30
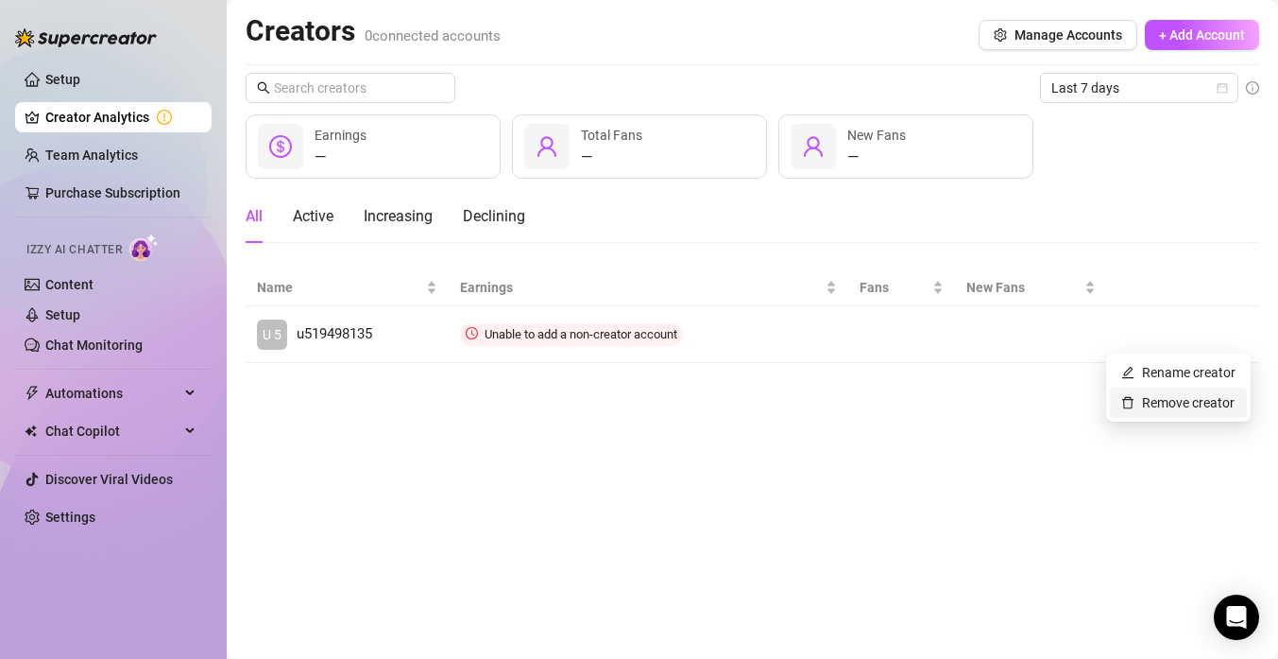
click at [1157, 400] on link "Remove creator" at bounding box center [1178, 402] width 113 height 15
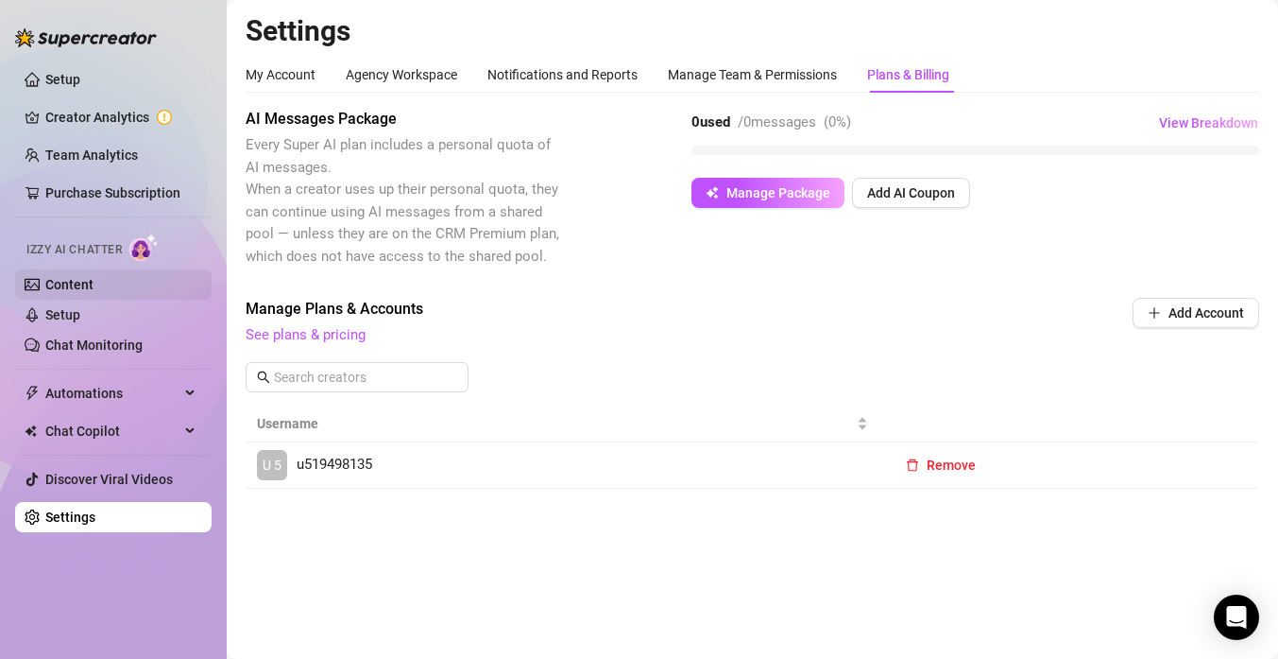
click at [73, 286] on link "Content" at bounding box center [69, 284] width 48 height 15
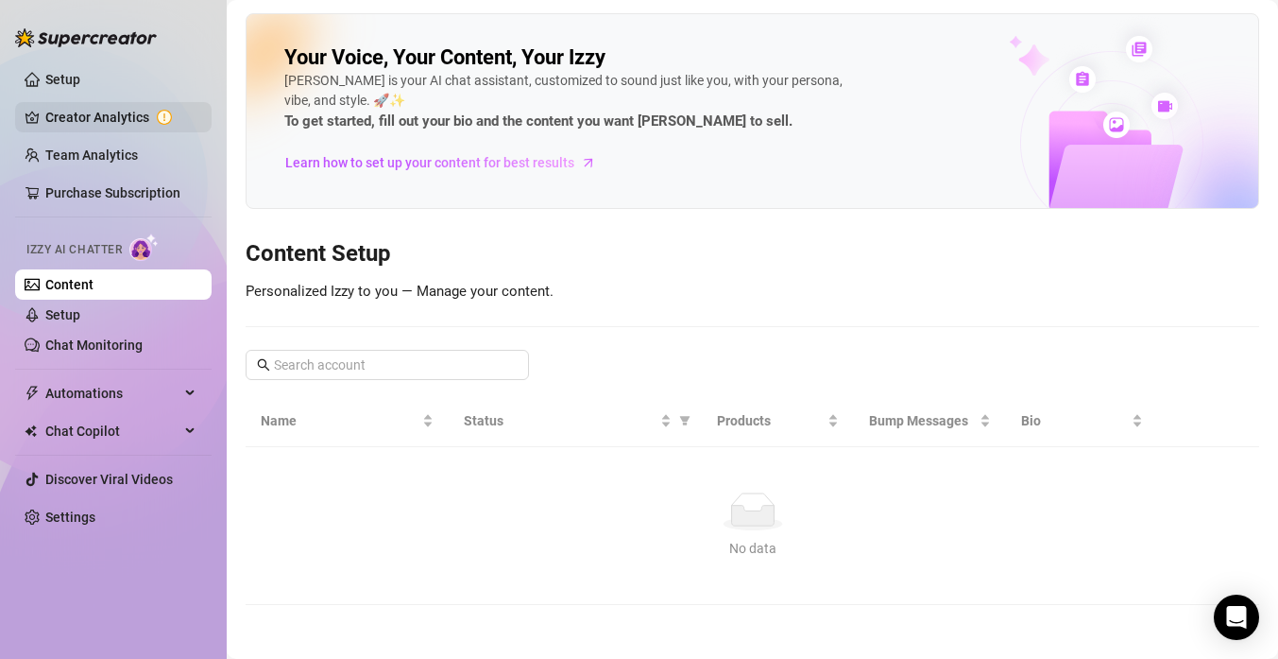
click at [86, 115] on link "Creator Analytics" at bounding box center [120, 117] width 151 height 30
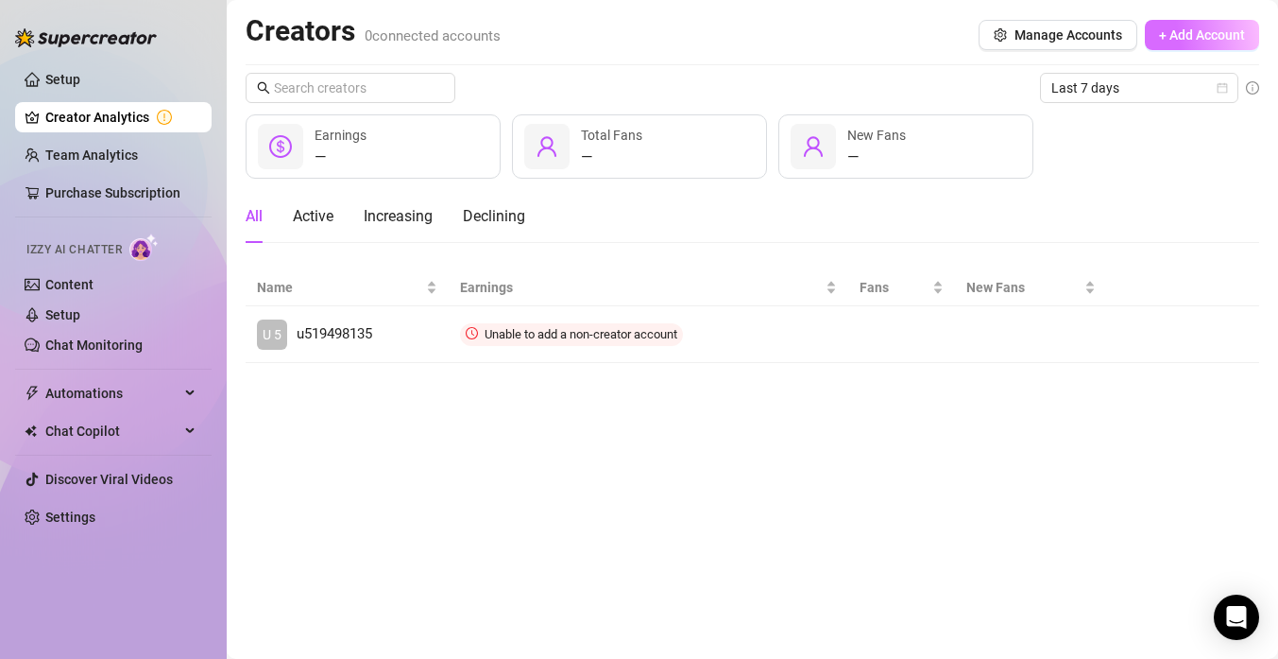
click at [1222, 35] on span "+ Add Account" at bounding box center [1202, 34] width 86 height 15
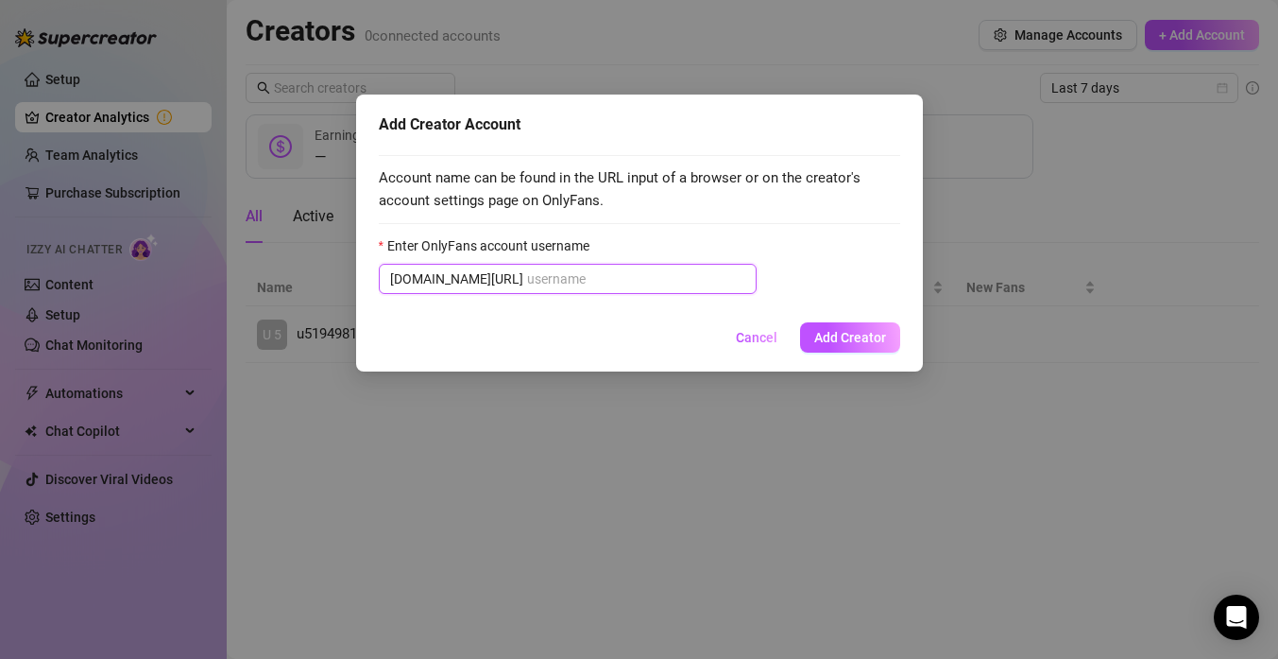
click at [568, 280] on input "Enter OnlyFans account username" at bounding box center [636, 278] width 218 height 21
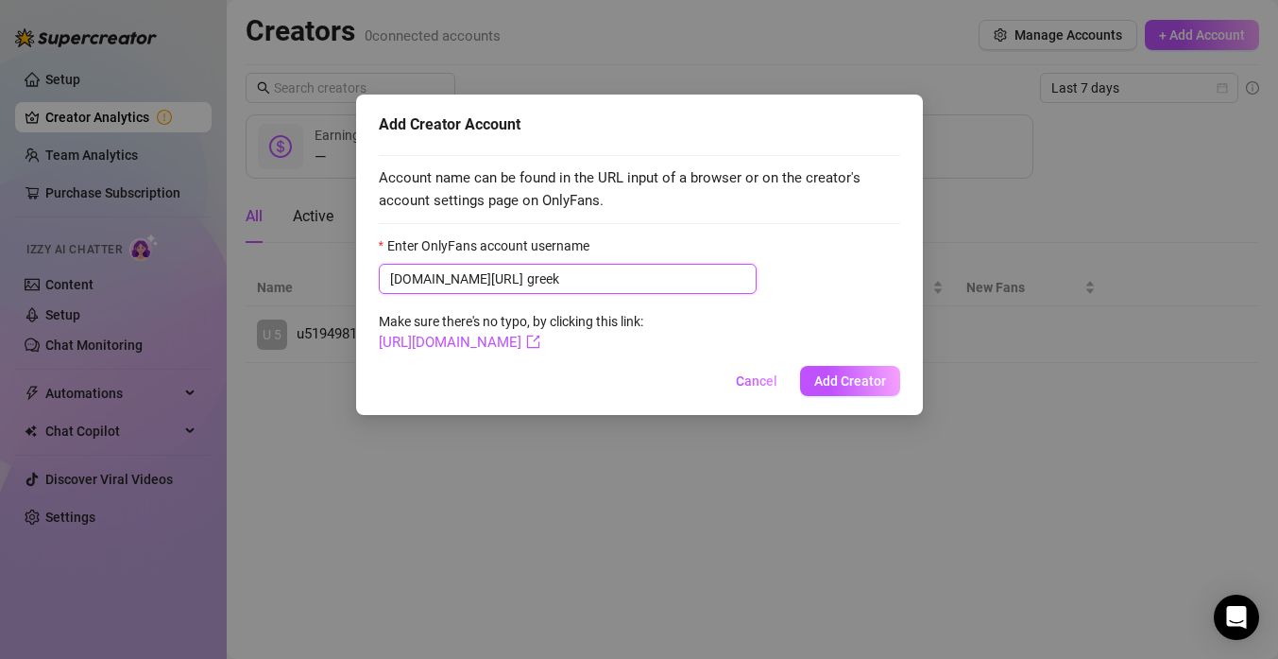
click at [536, 274] on input "greek" at bounding box center [636, 278] width 218 height 21
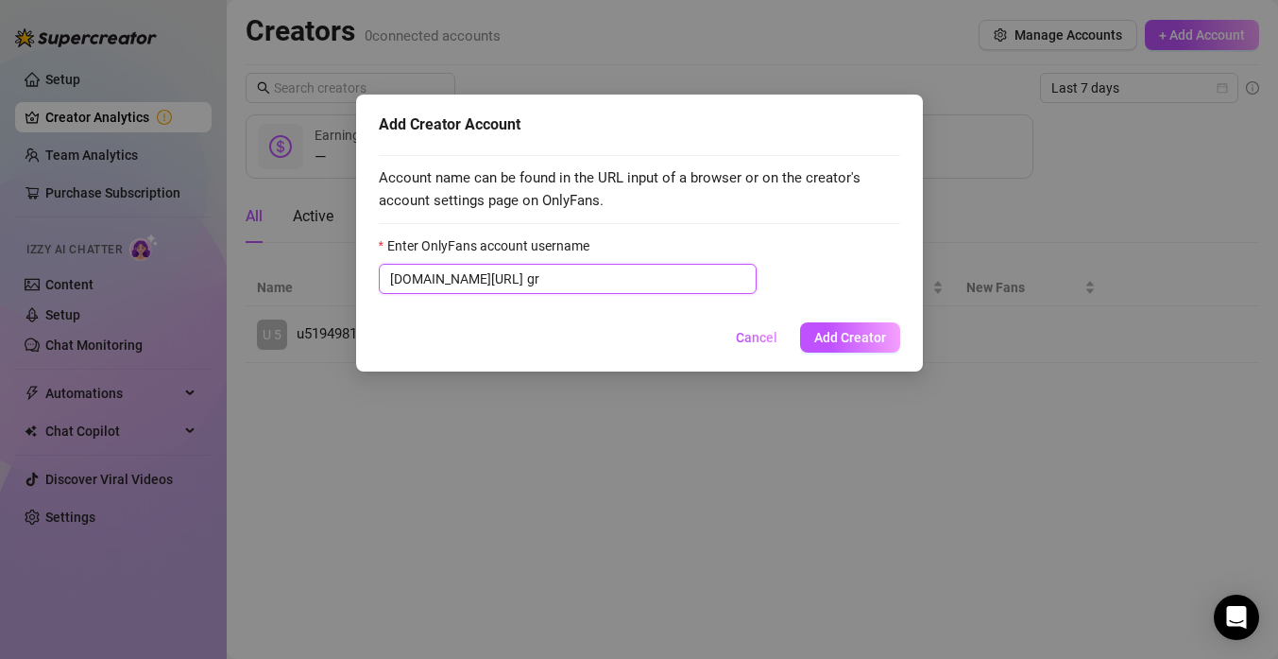
type input "g"
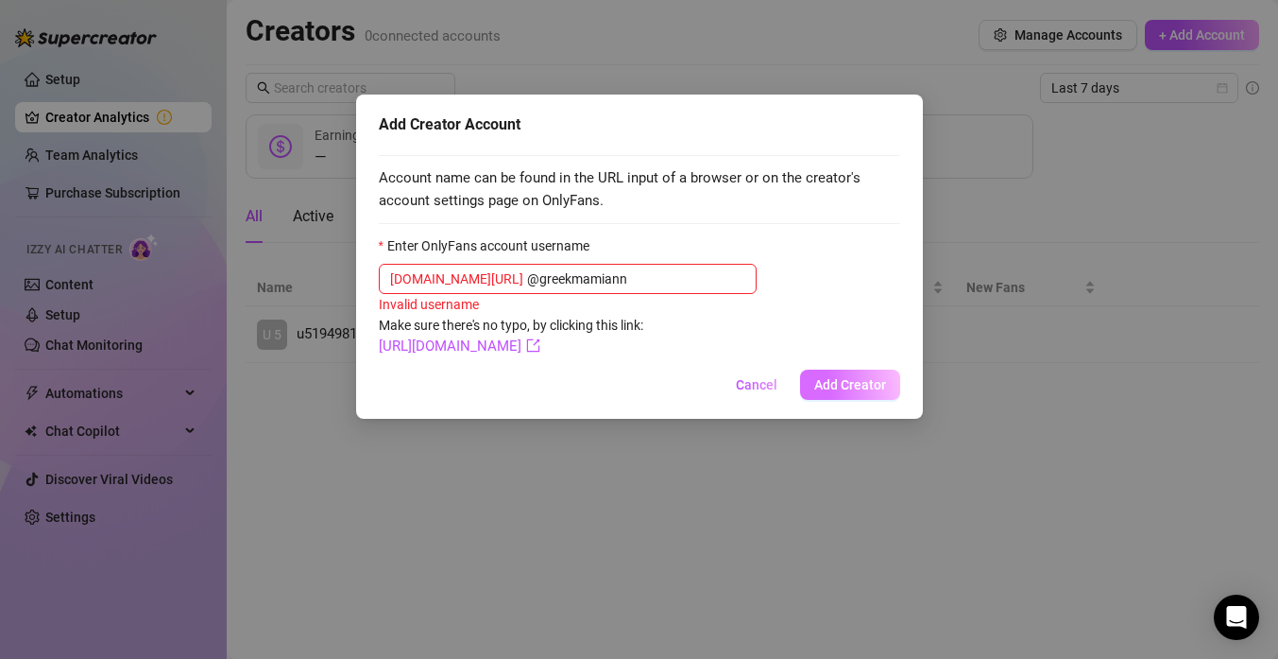
click at [844, 388] on span "Add Creator" at bounding box center [850, 384] width 72 height 15
click at [839, 374] on button "Add Creator" at bounding box center [850, 384] width 100 height 30
click at [624, 286] on input "@greekmamiann" at bounding box center [636, 278] width 218 height 21
click at [527, 278] on input "@greekmamiann" at bounding box center [636, 278] width 218 height 21
click at [527, 279] on input "@greekmamiann" at bounding box center [636, 278] width 218 height 21
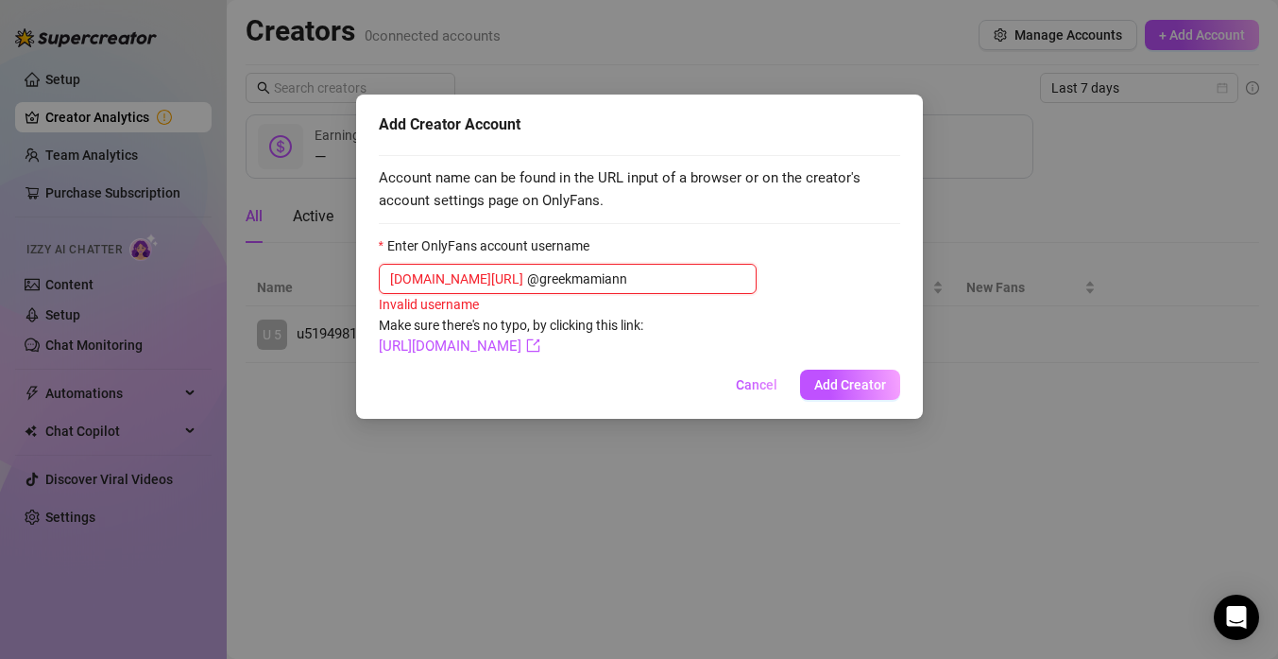
click at [527, 279] on input "@greekmamiann" at bounding box center [636, 278] width 218 height 21
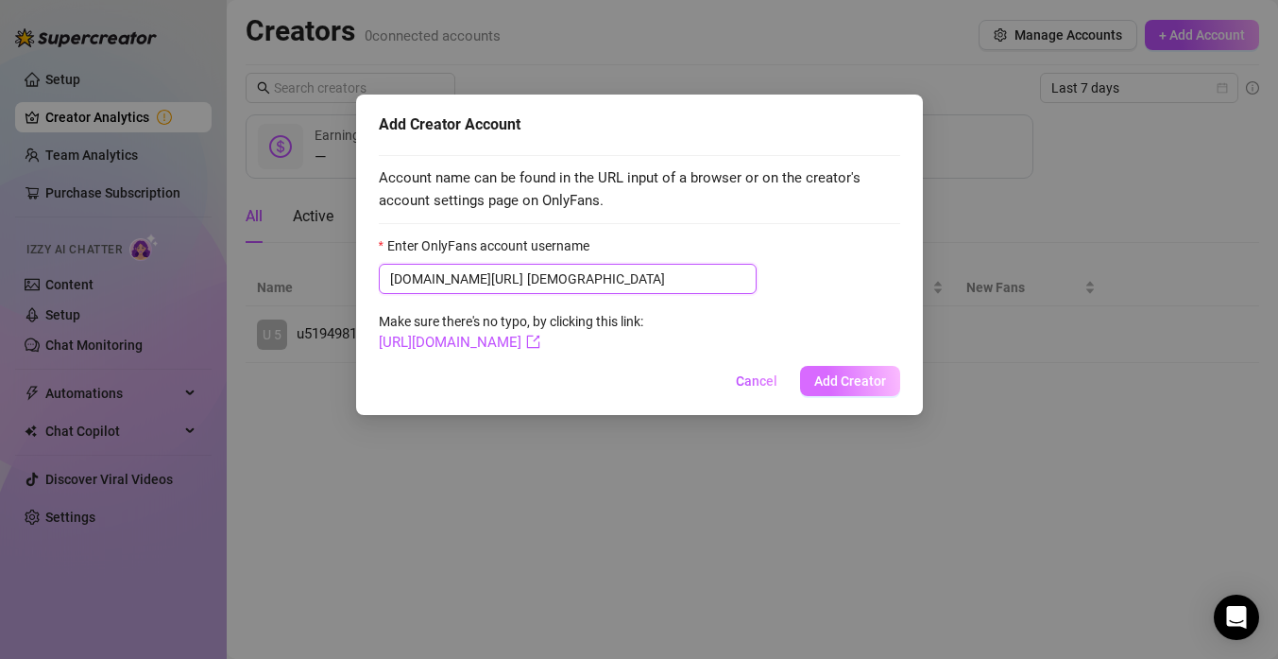
type input "[DEMOGRAPHIC_DATA]"
click at [869, 381] on span "Add Creator" at bounding box center [850, 380] width 72 height 15
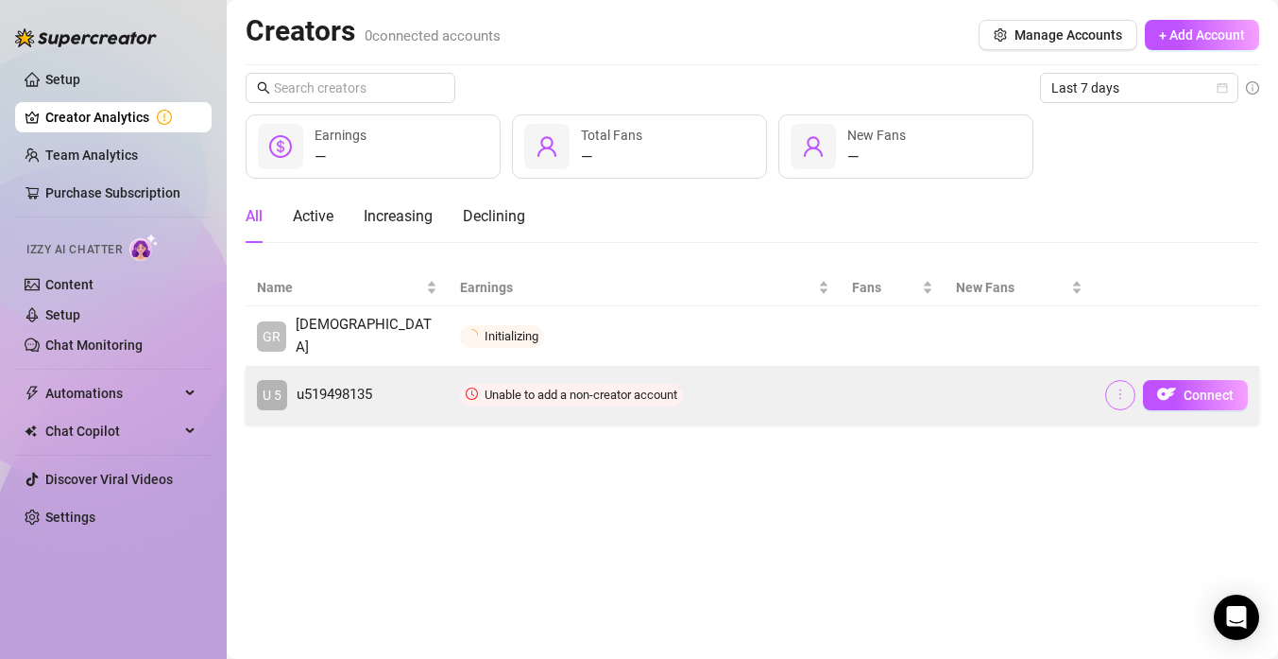
click at [1122, 395] on icon "more" at bounding box center [1120, 393] width 13 height 13
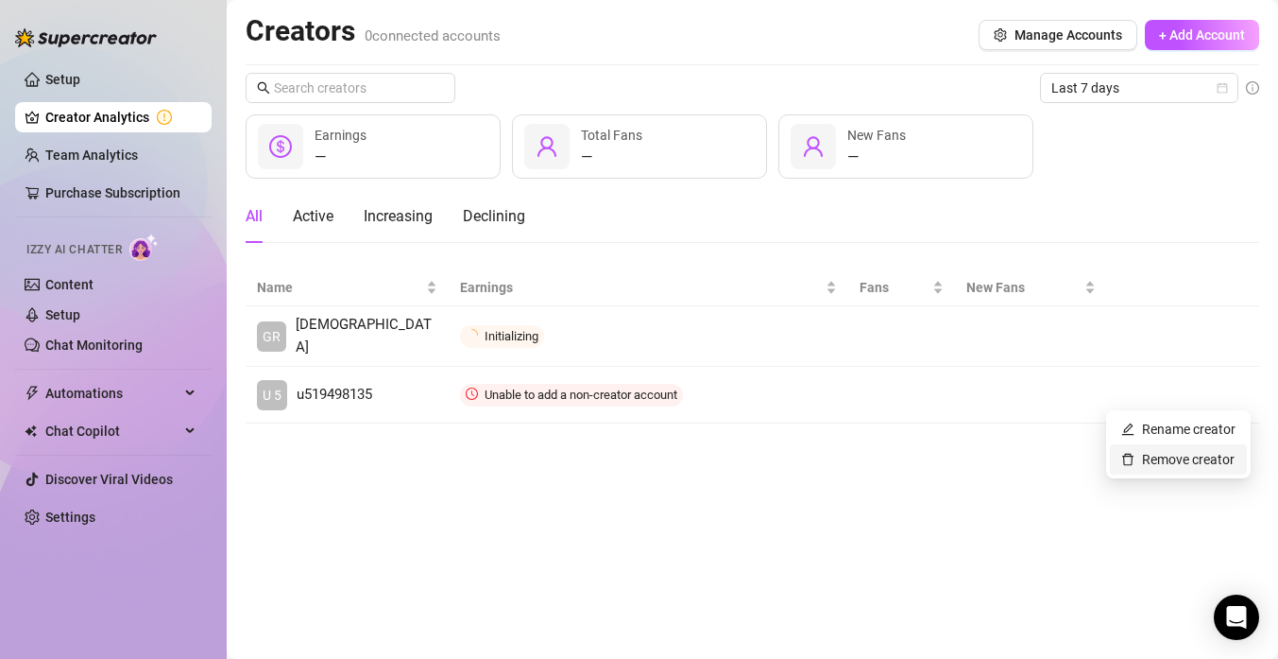
click at [1149, 460] on link "Remove creator" at bounding box center [1178, 459] width 113 height 15
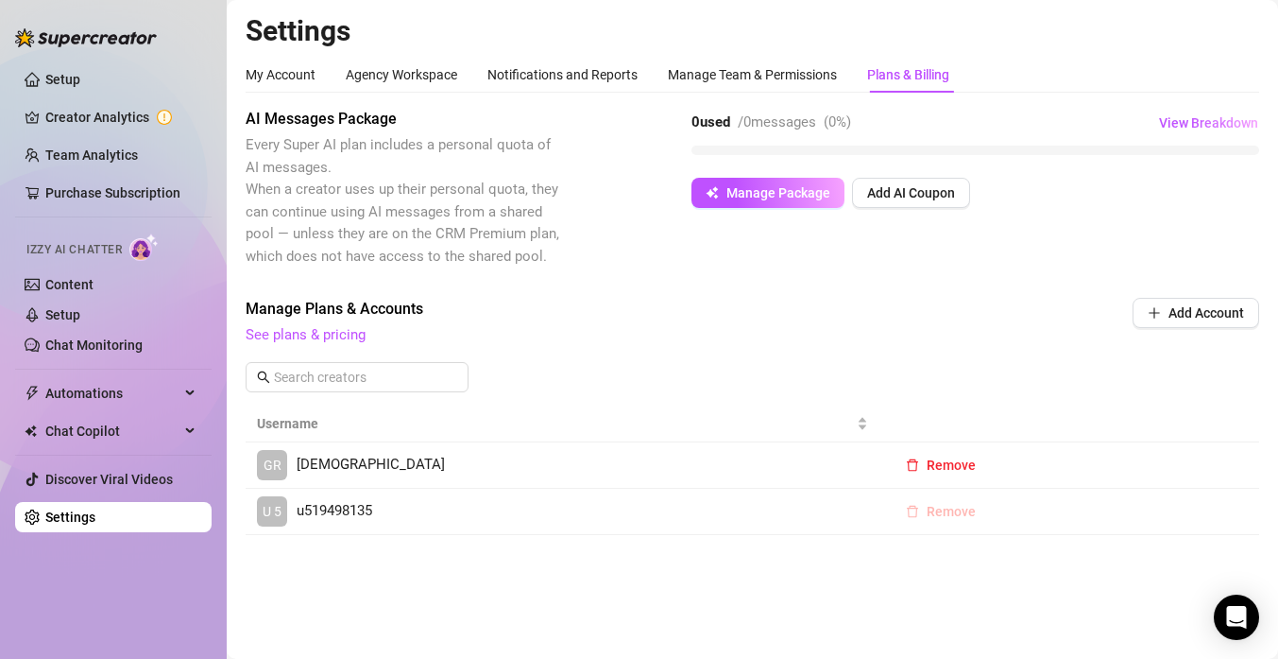
click at [923, 511] on button "Remove" at bounding box center [941, 511] width 100 height 30
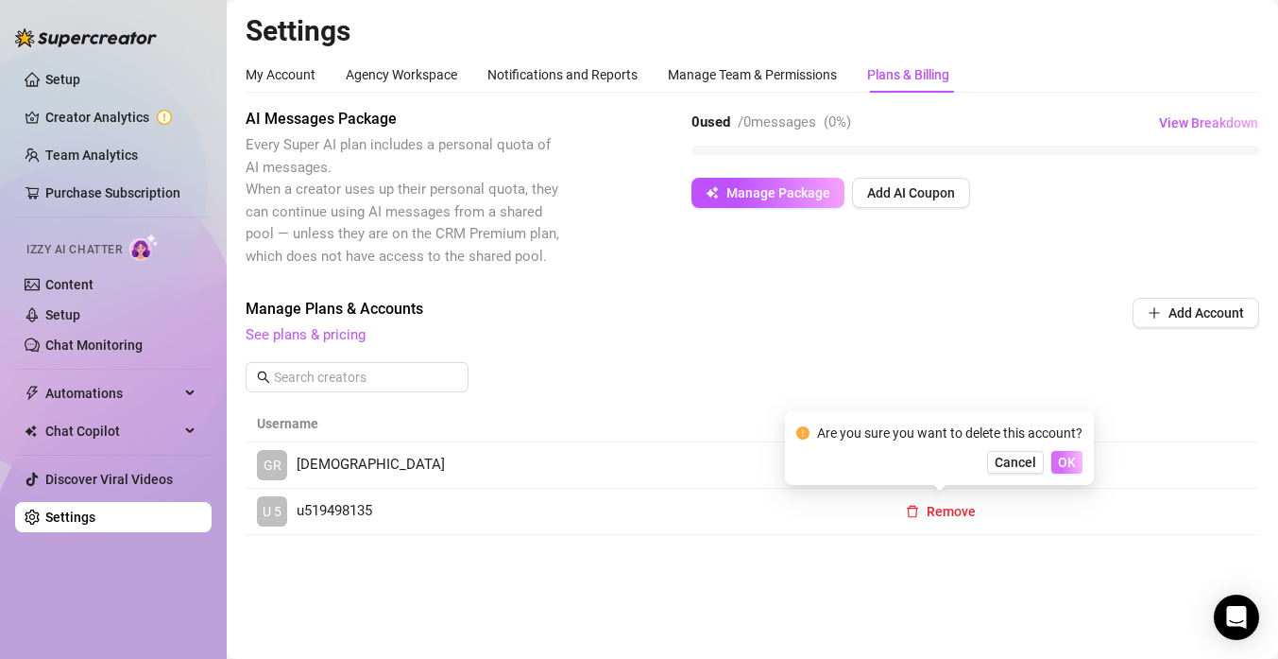
click at [1069, 457] on span "OK" at bounding box center [1067, 461] width 18 height 15
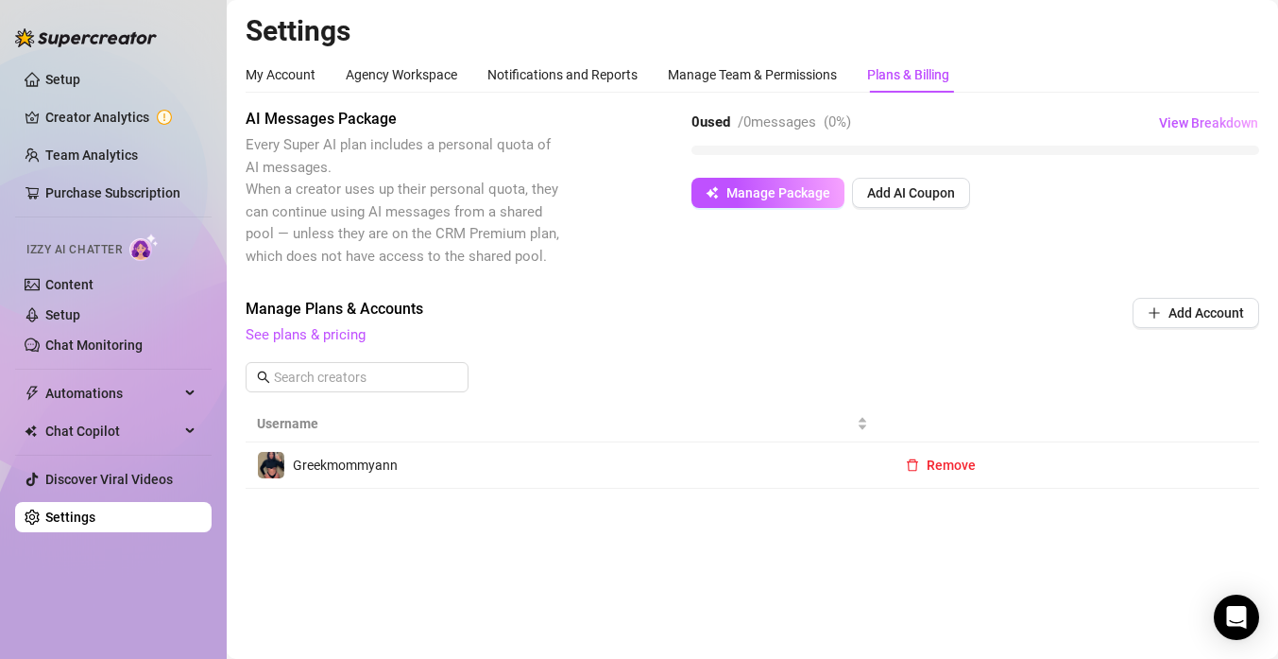
click at [430, 582] on main "Settings My Account Agency Workspace Notifications and Reports Manage Team & Pe…" at bounding box center [753, 329] width 1052 height 659
click at [334, 473] on div "Greekmommyann" at bounding box center [345, 464] width 105 height 21
click at [77, 86] on link "Setup" at bounding box center [62, 79] width 35 height 15
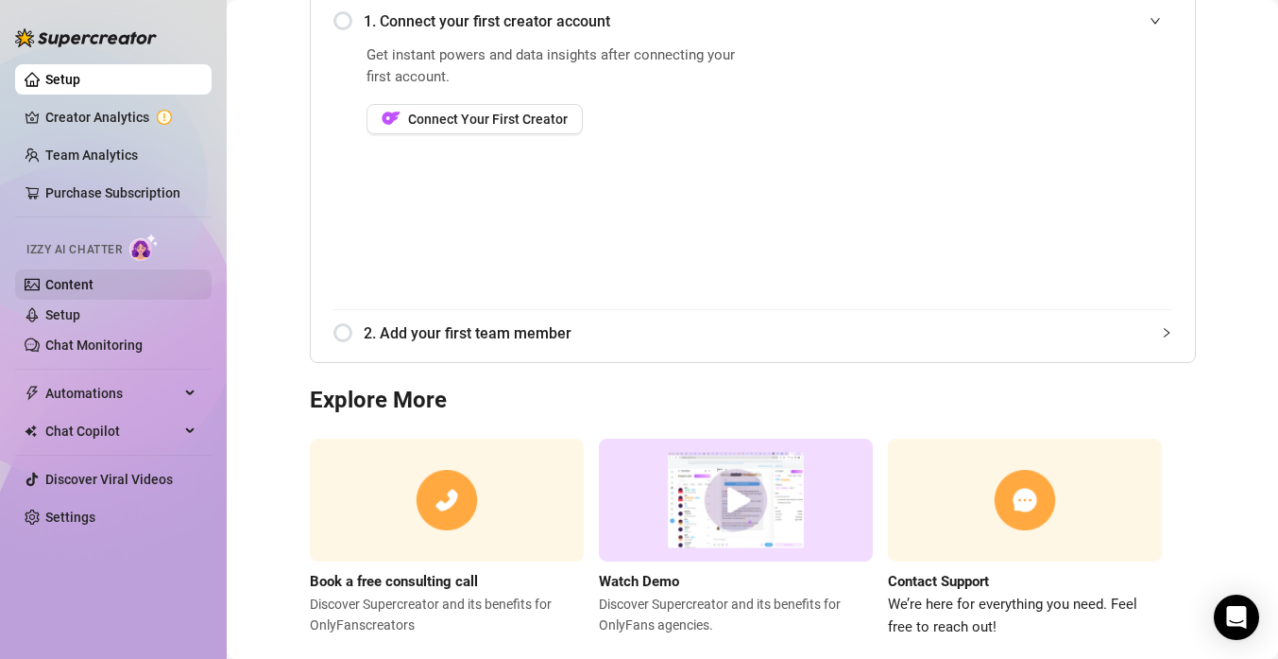
click at [60, 289] on link "Content" at bounding box center [69, 284] width 48 height 15
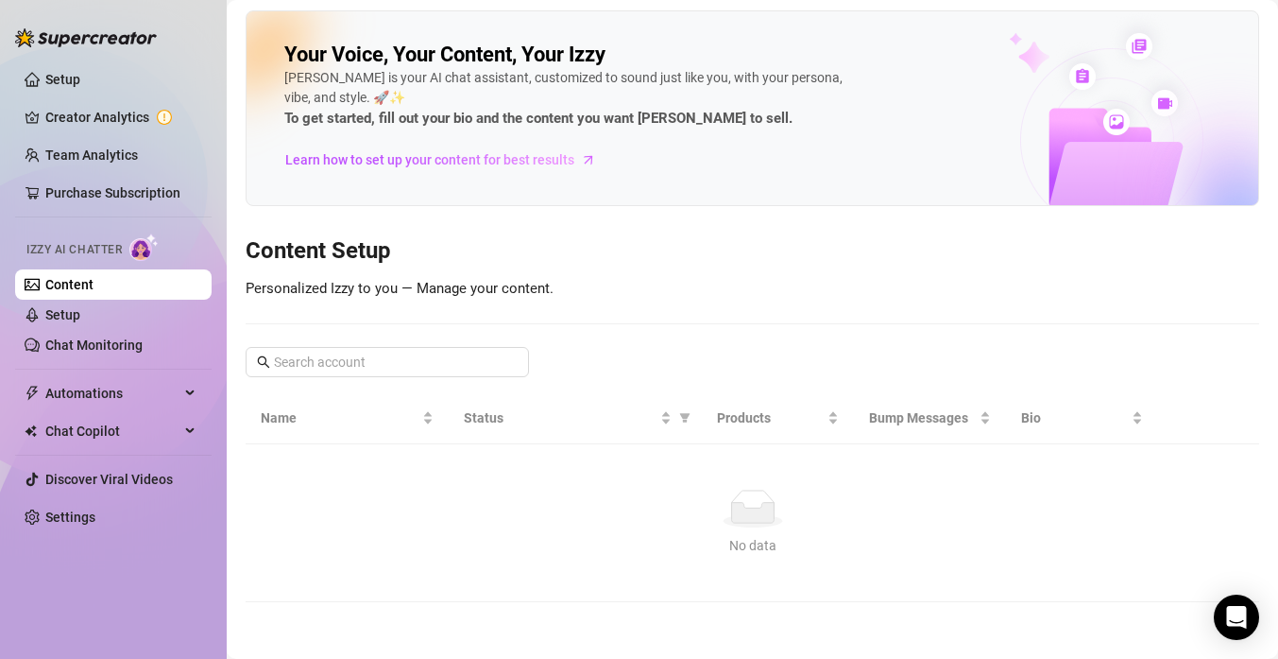
scroll to position [3, 0]
click at [78, 317] on link "Setup" at bounding box center [62, 314] width 35 height 15
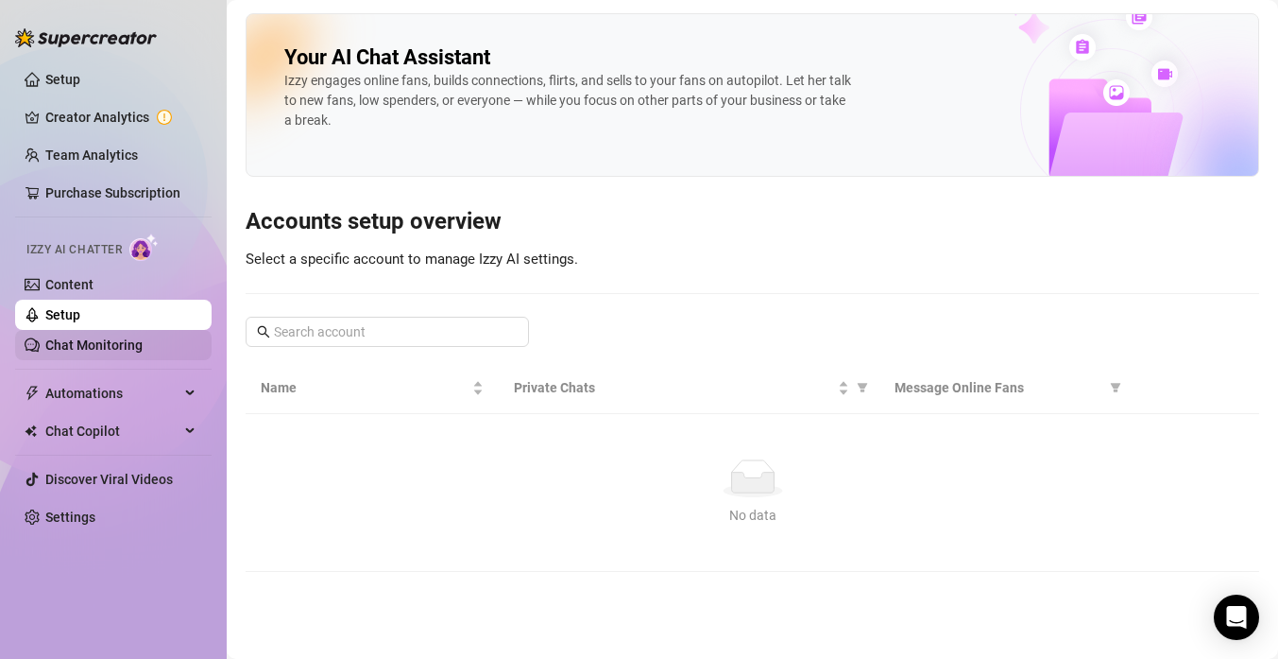
click at [99, 351] on link "Chat Monitoring" at bounding box center [93, 344] width 97 height 15
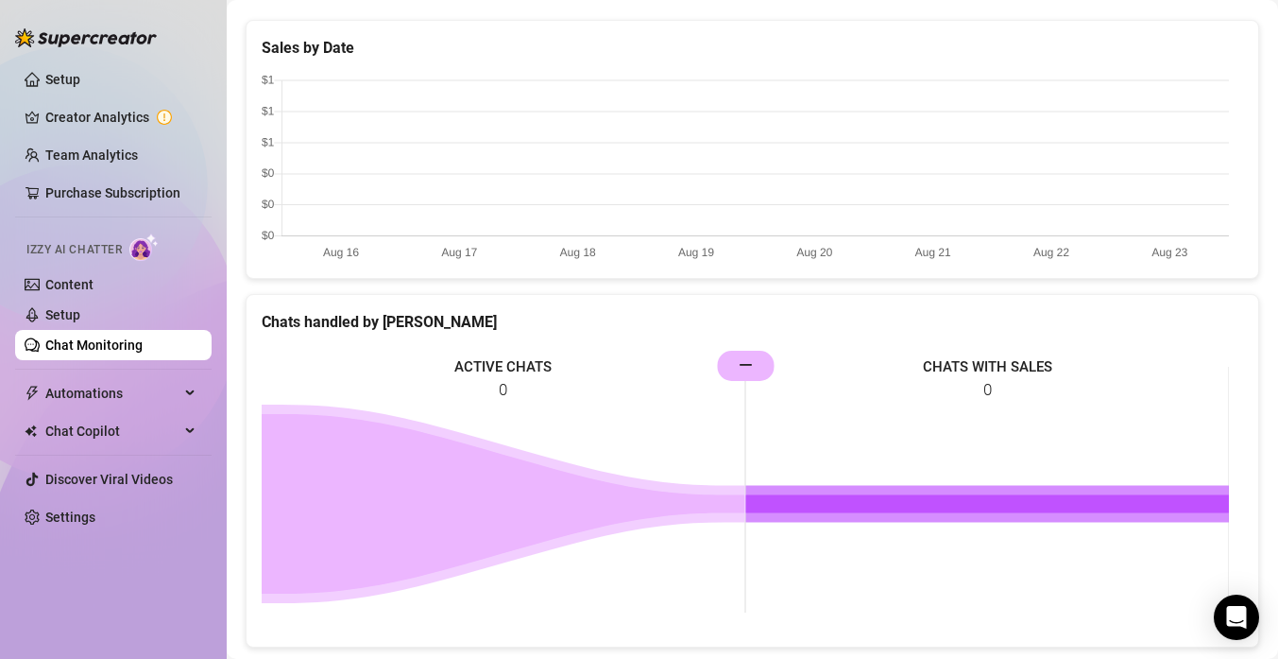
scroll to position [767, 0]
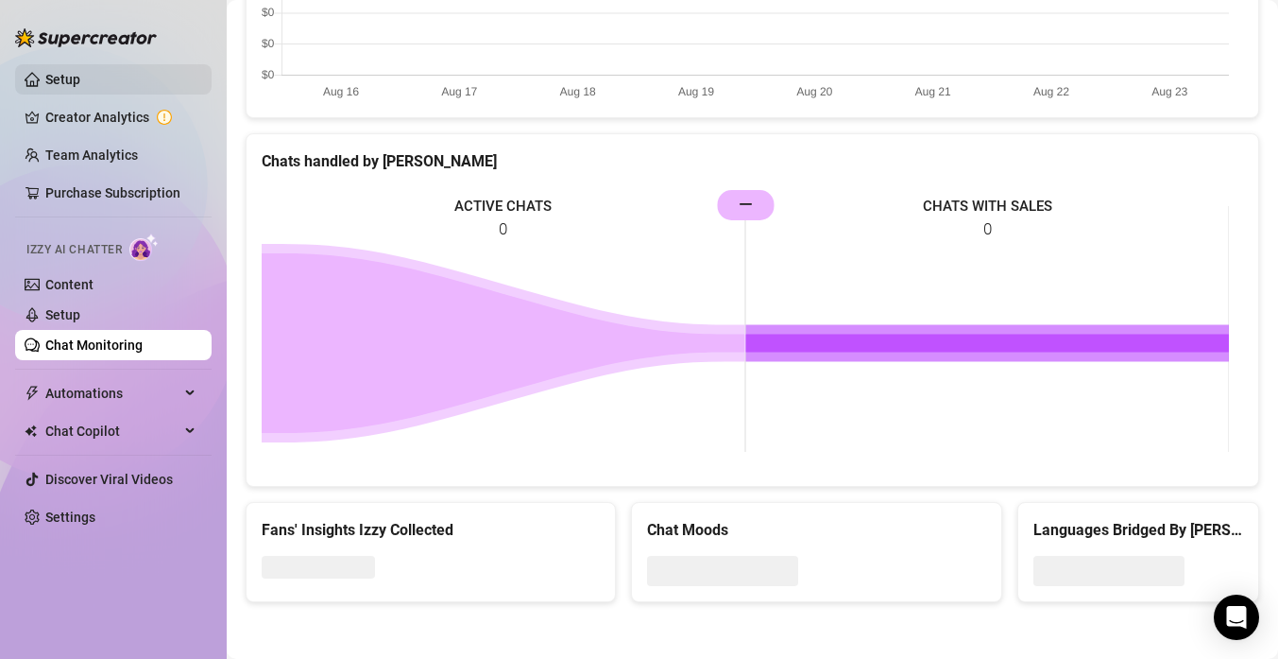
click at [65, 72] on link "Setup" at bounding box center [62, 79] width 35 height 15
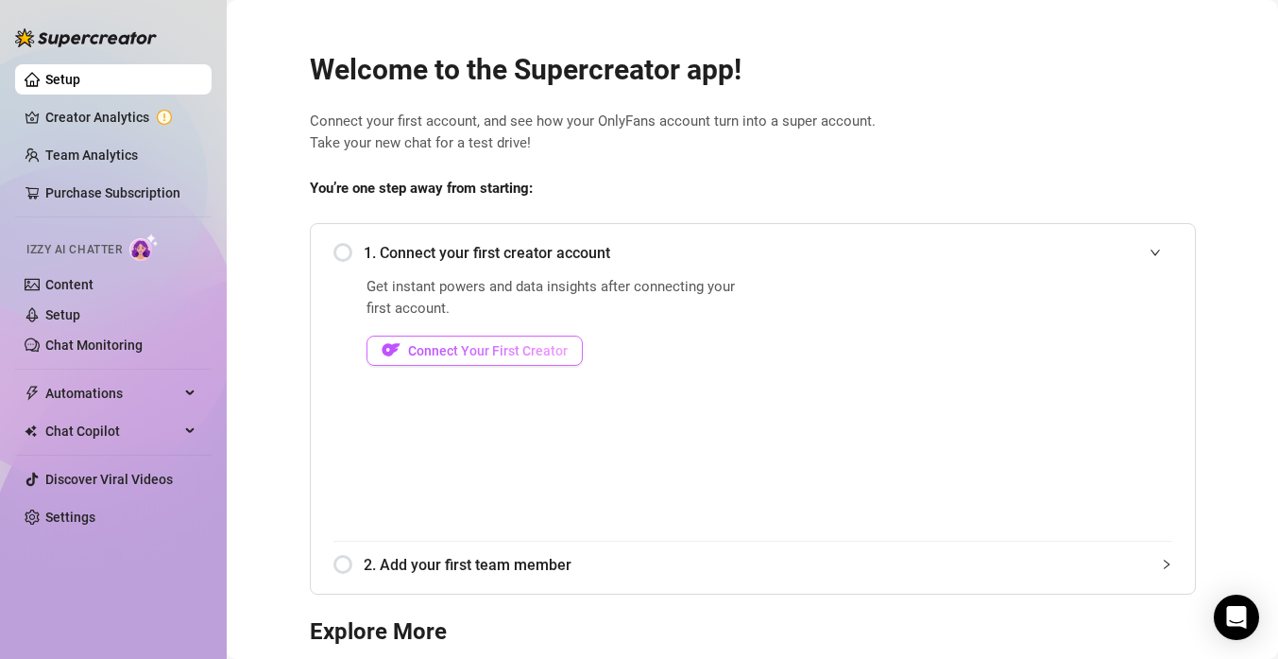
click at [428, 351] on span "Connect Your First Creator" at bounding box center [488, 350] width 160 height 15
